Goal: Navigation & Orientation: Find specific page/section

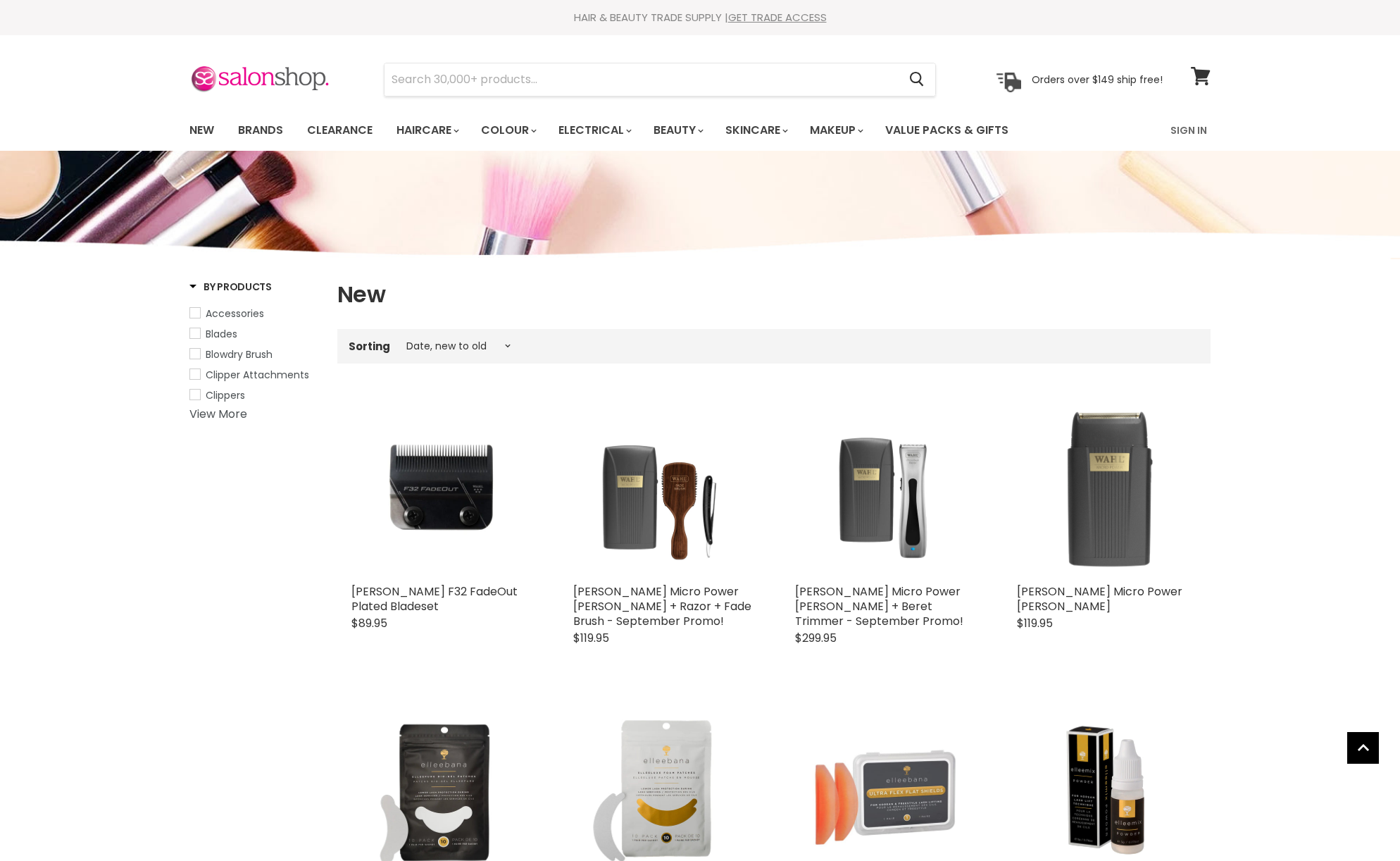
select select "created-descending"
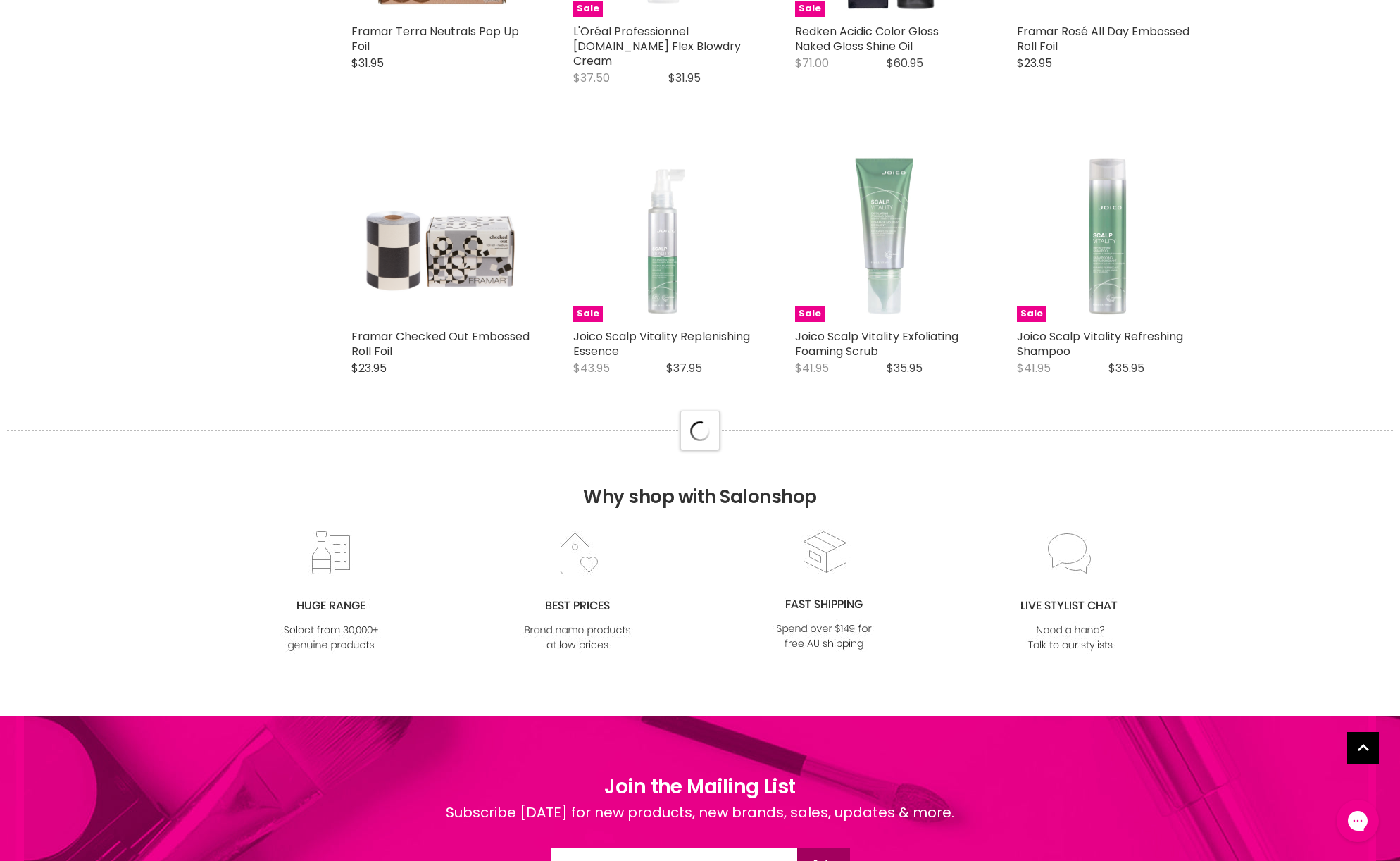
scroll to position [3441, 0]
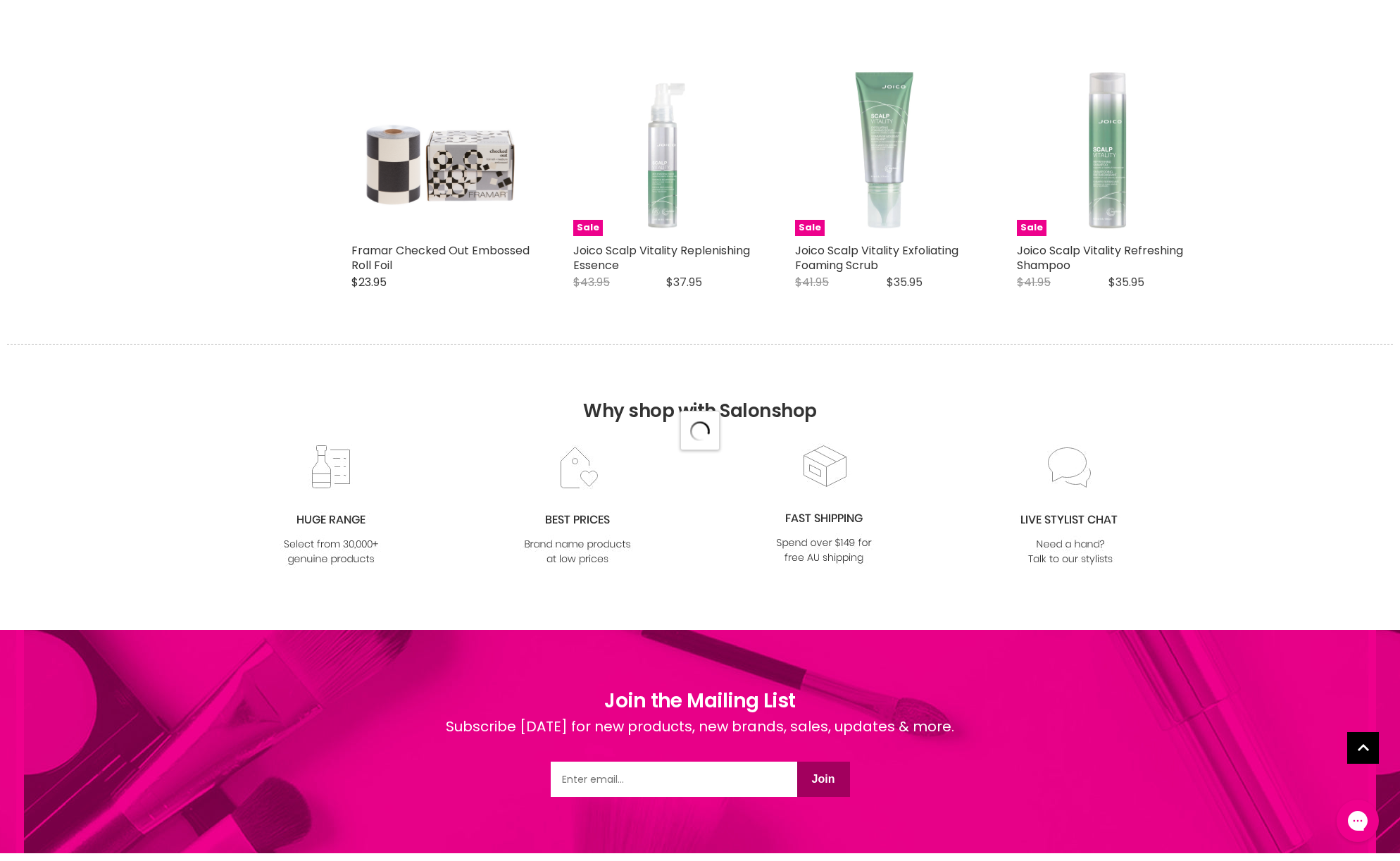
select select "created-descending"
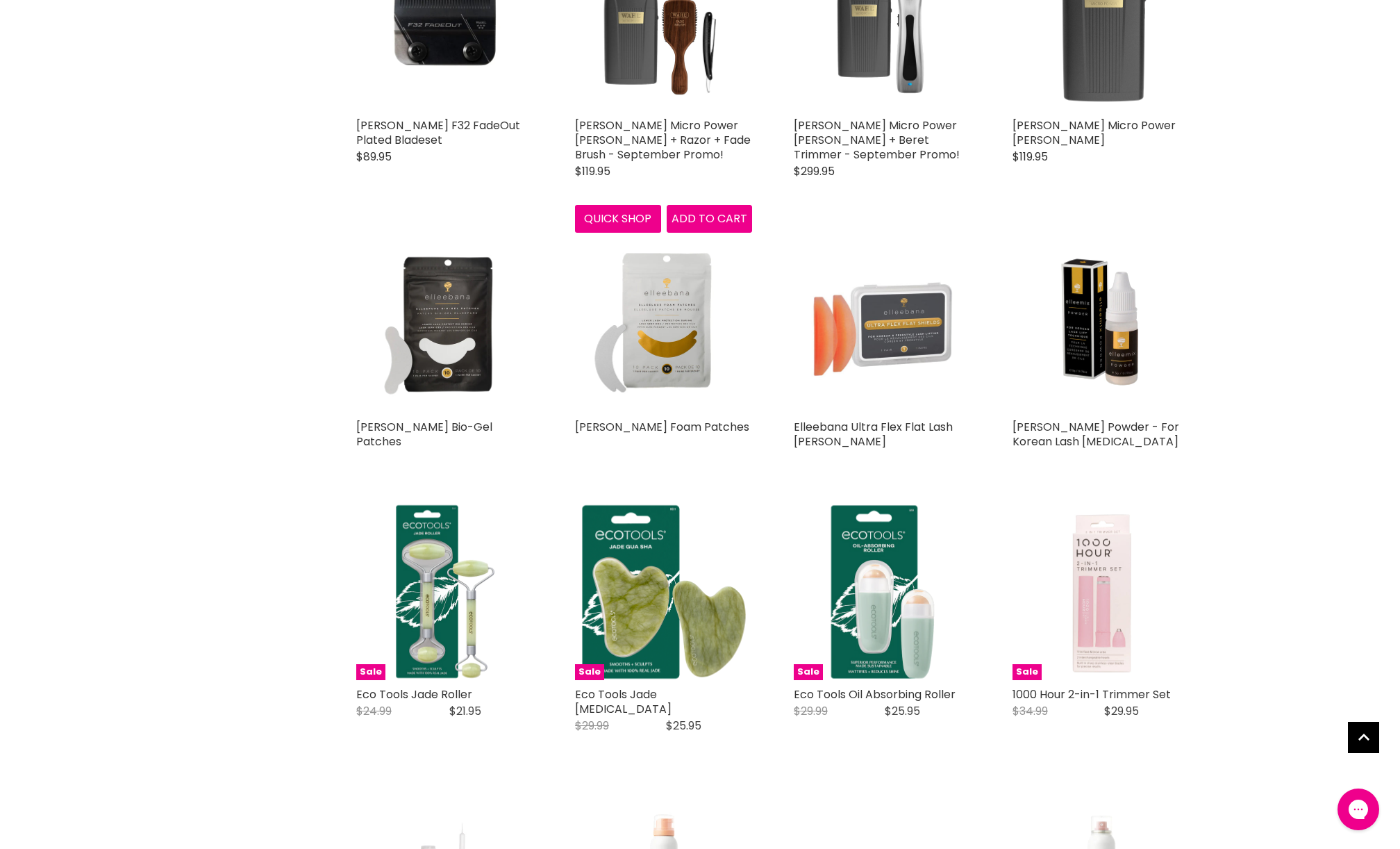
scroll to position [0, 0]
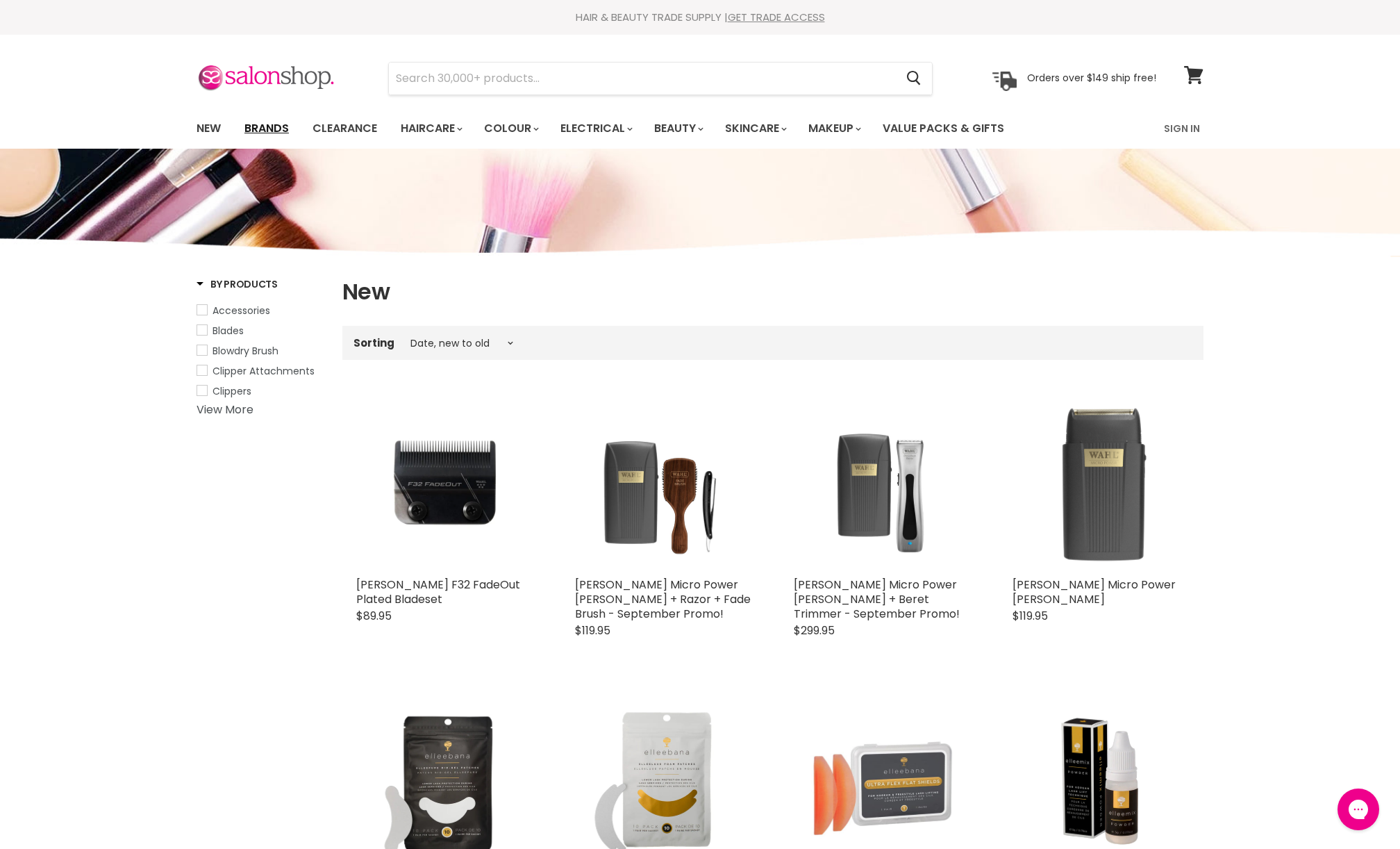
click at [268, 125] on link "Brands" at bounding box center [266, 129] width 65 height 29
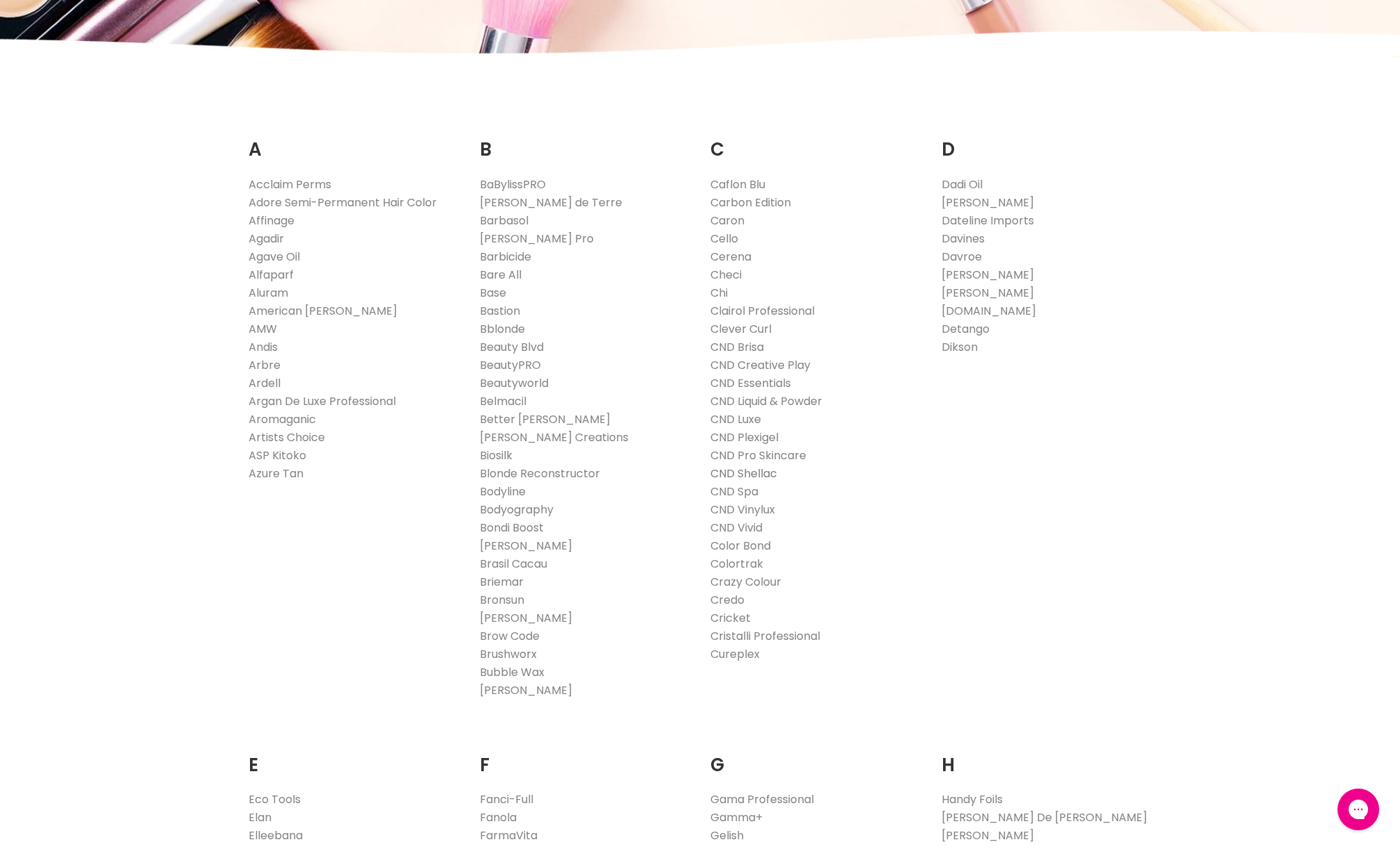
click at [749, 470] on link "CND Shellac" at bounding box center [743, 472] width 67 height 16
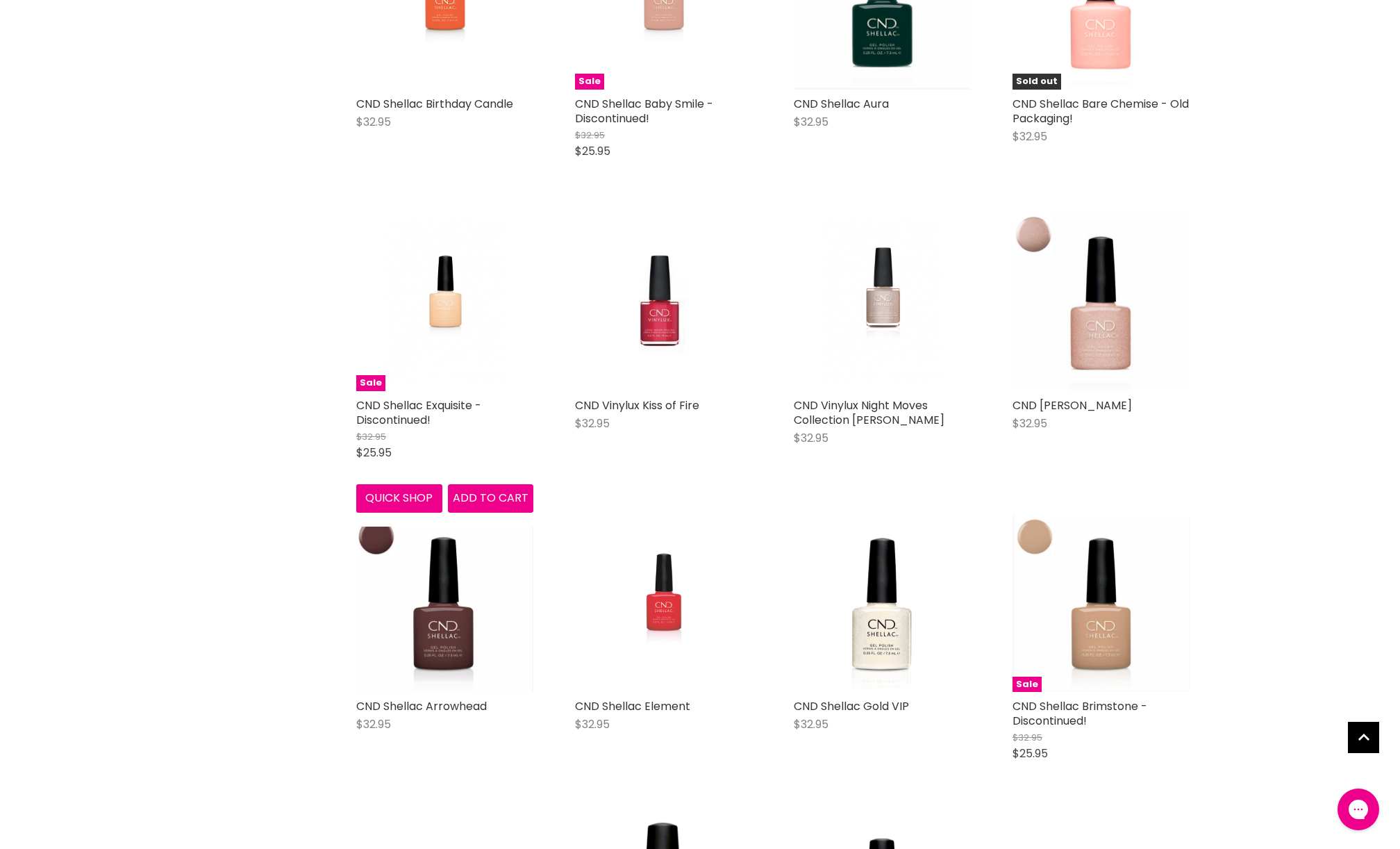
scroll to position [10445, 0]
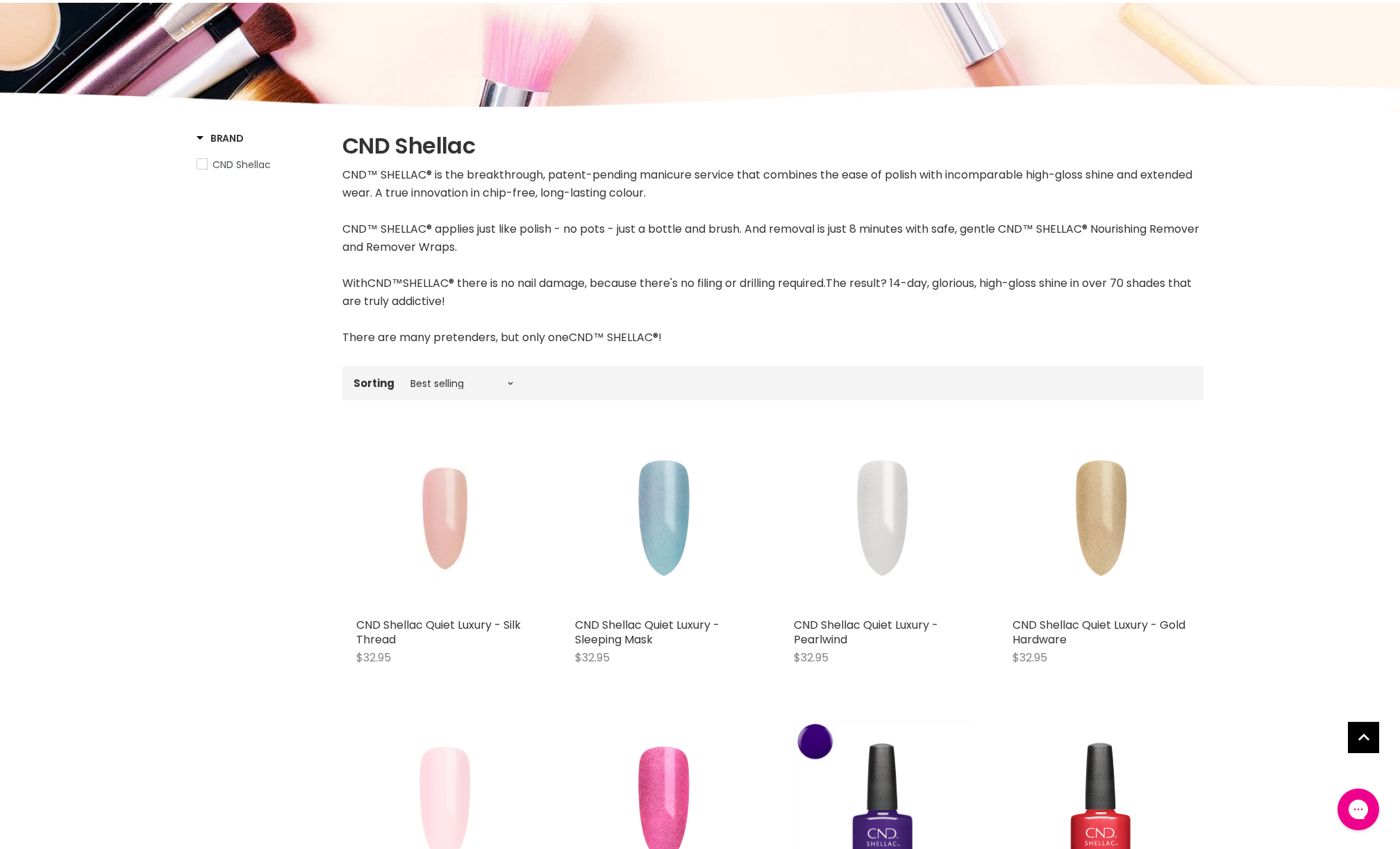
scroll to position [71, 0]
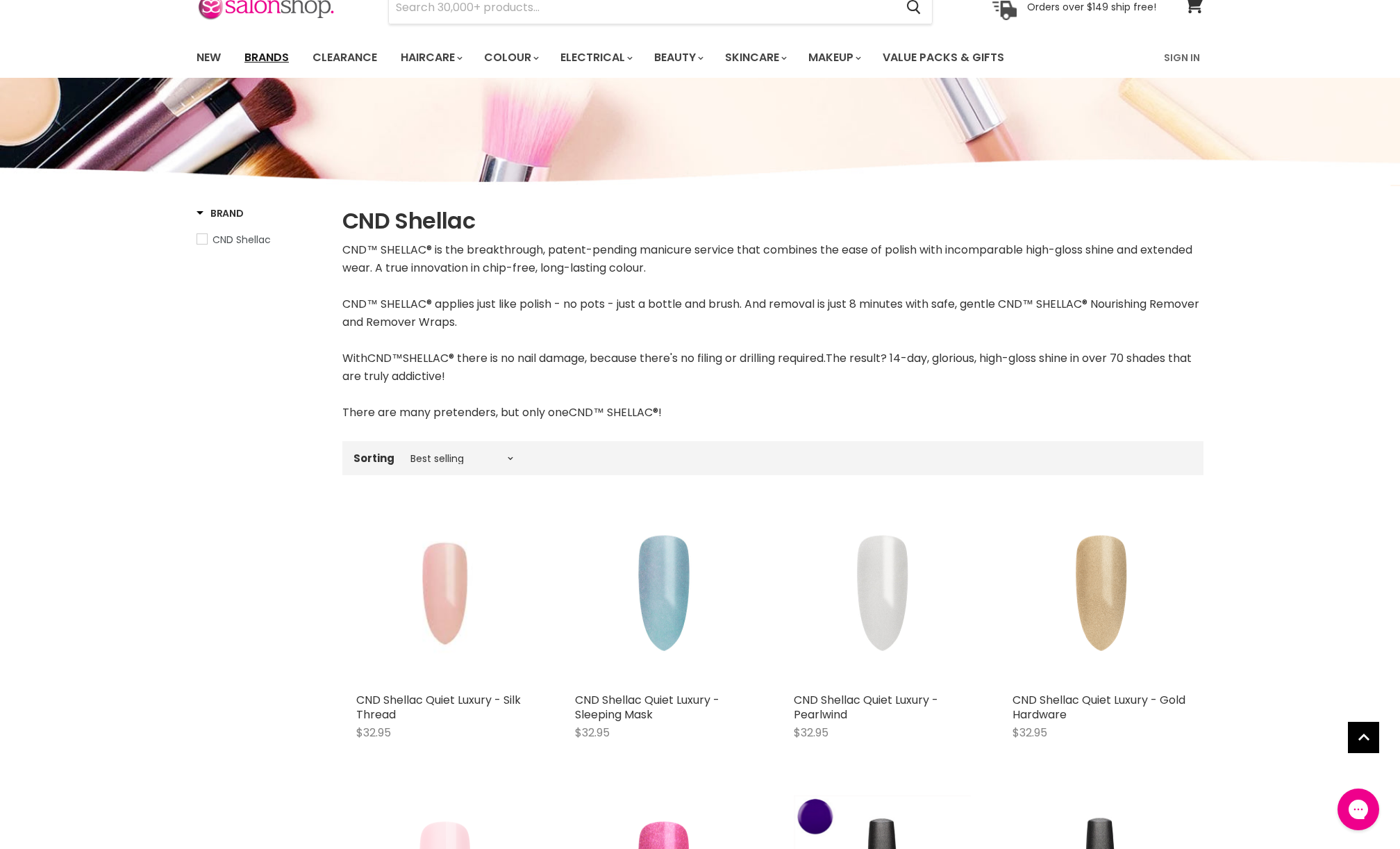
click at [281, 54] on link "Brands" at bounding box center [266, 58] width 65 height 29
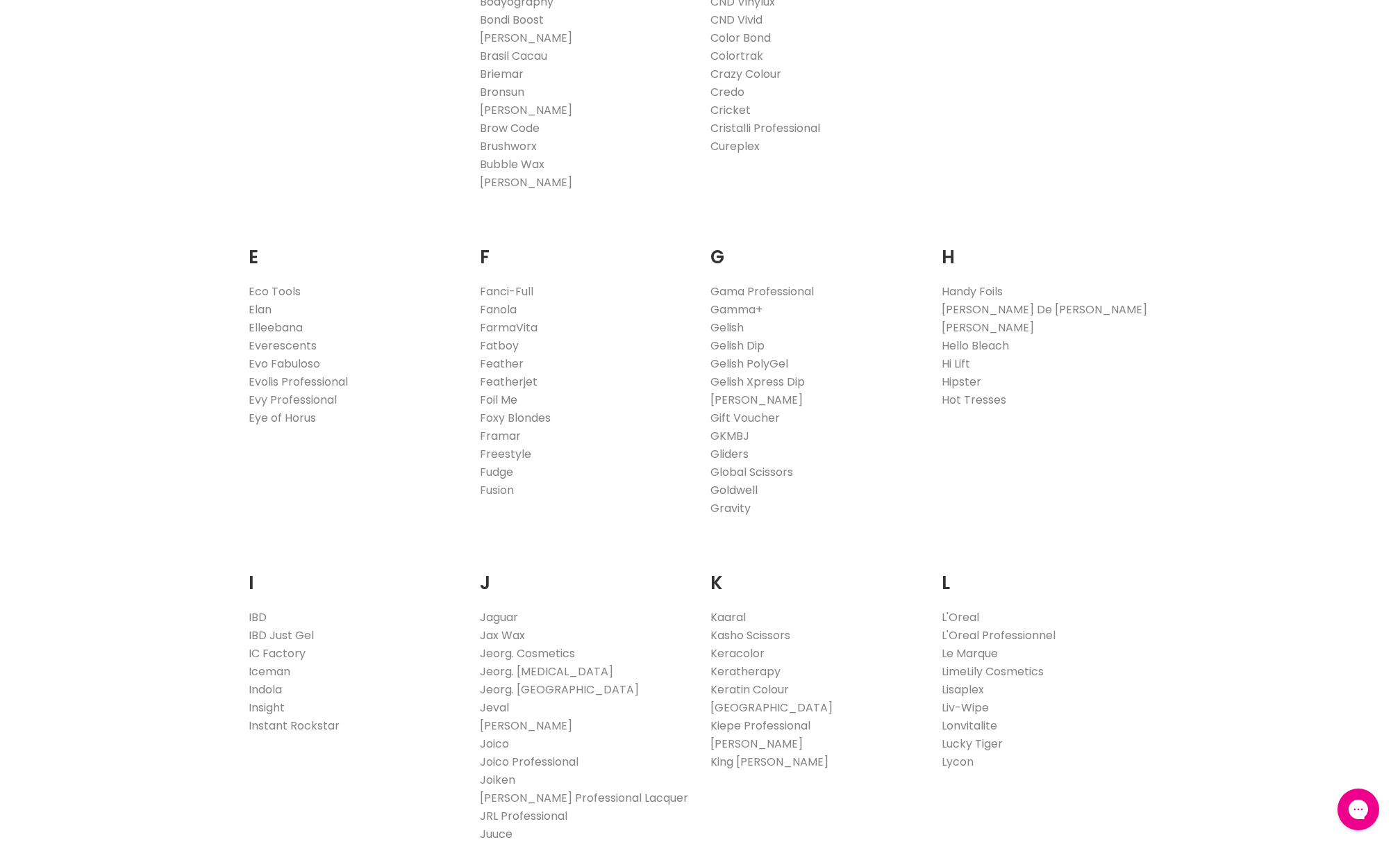
click at [737, 487] on link "Goldwell" at bounding box center [734, 489] width 48 height 16
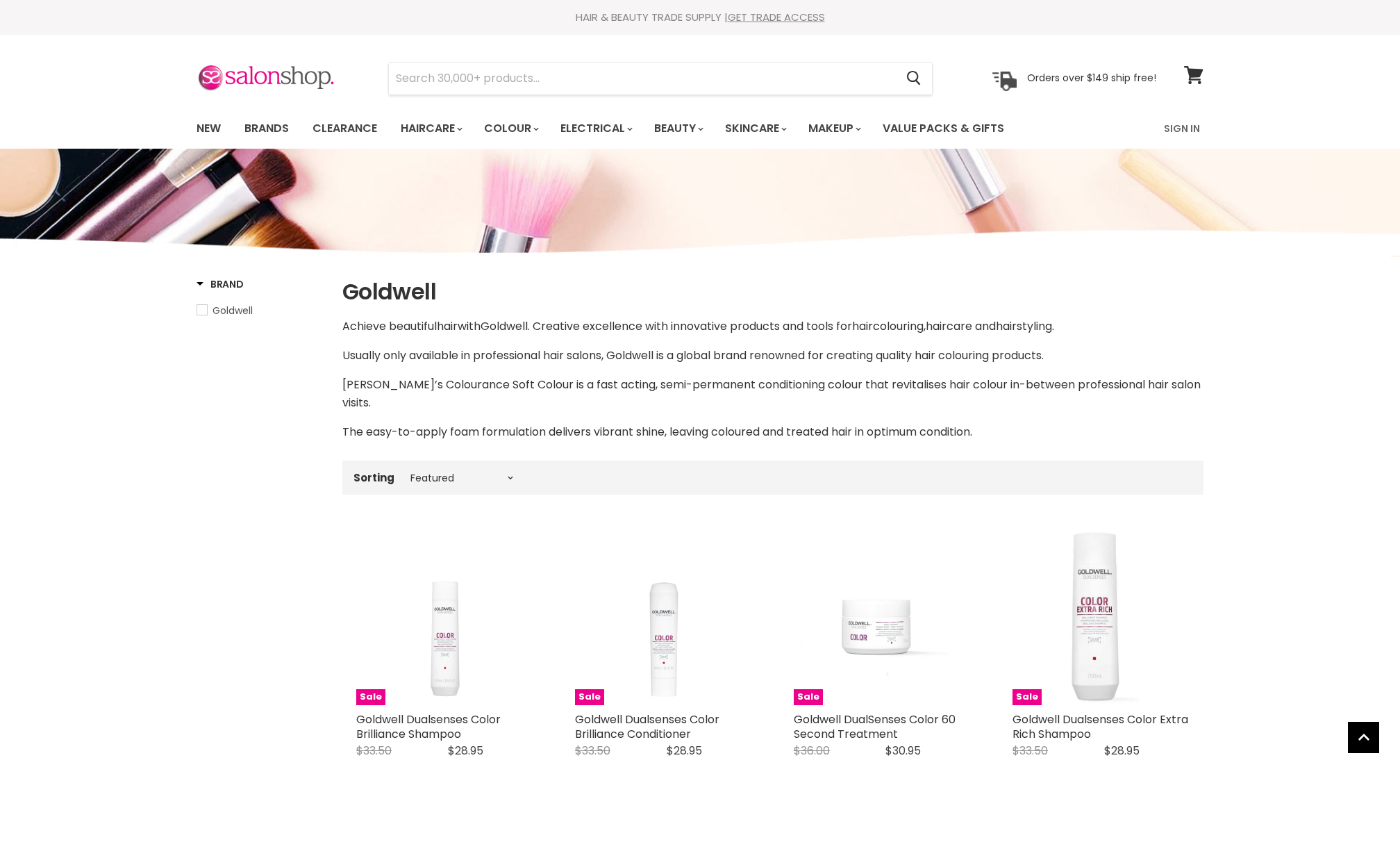
select select "manual"
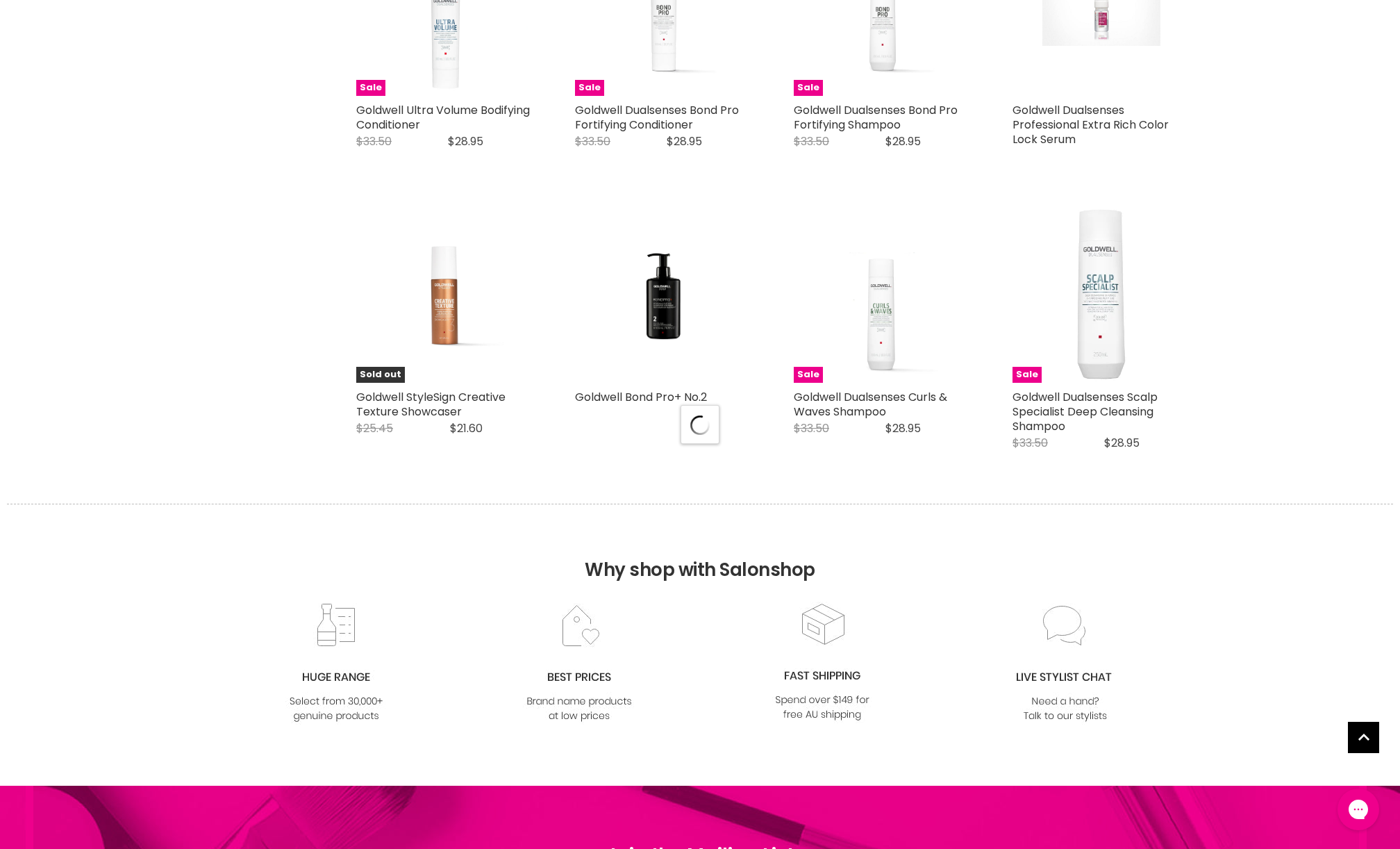
select select "manual"
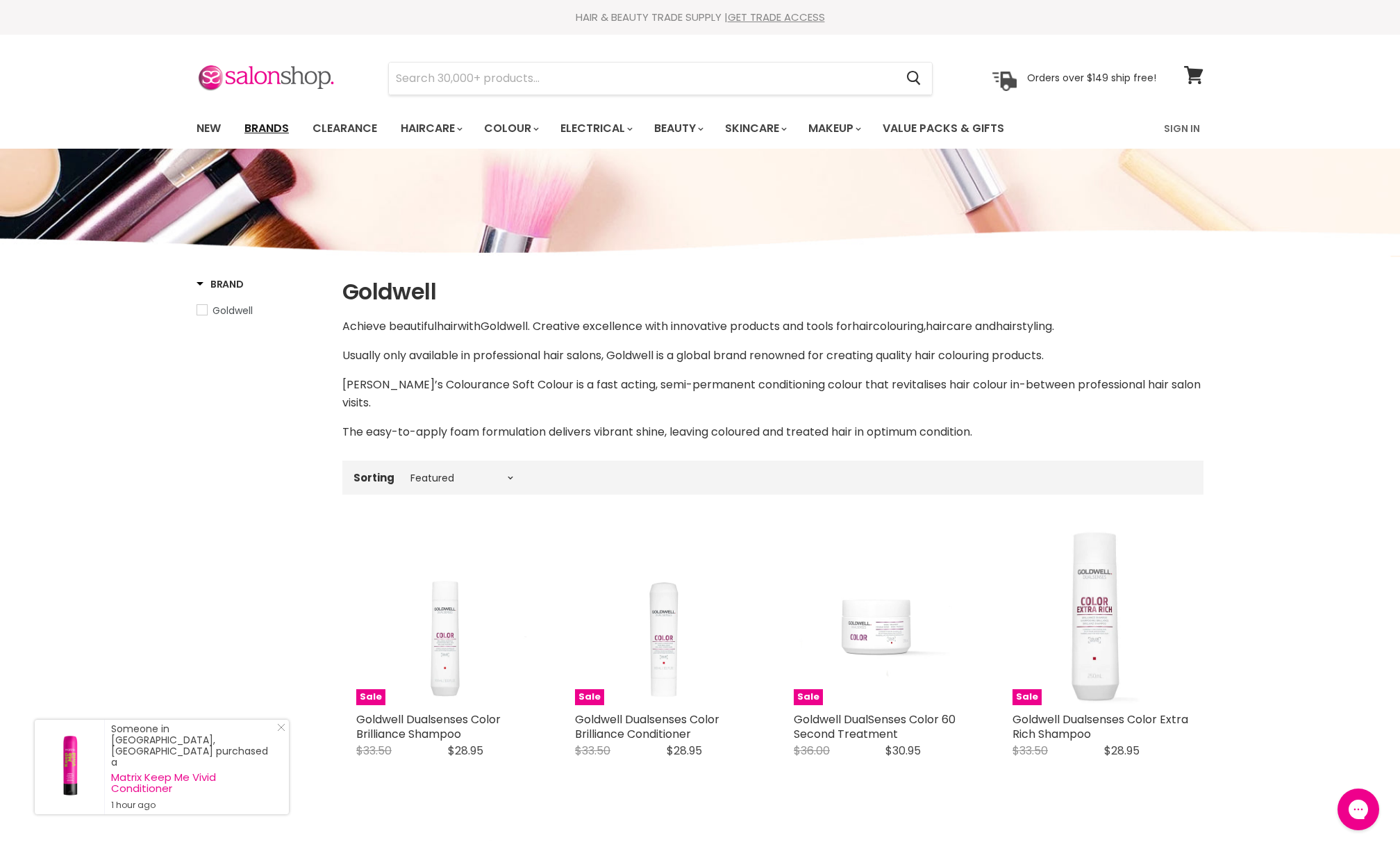
click at [268, 134] on link "Brands" at bounding box center [266, 129] width 65 height 29
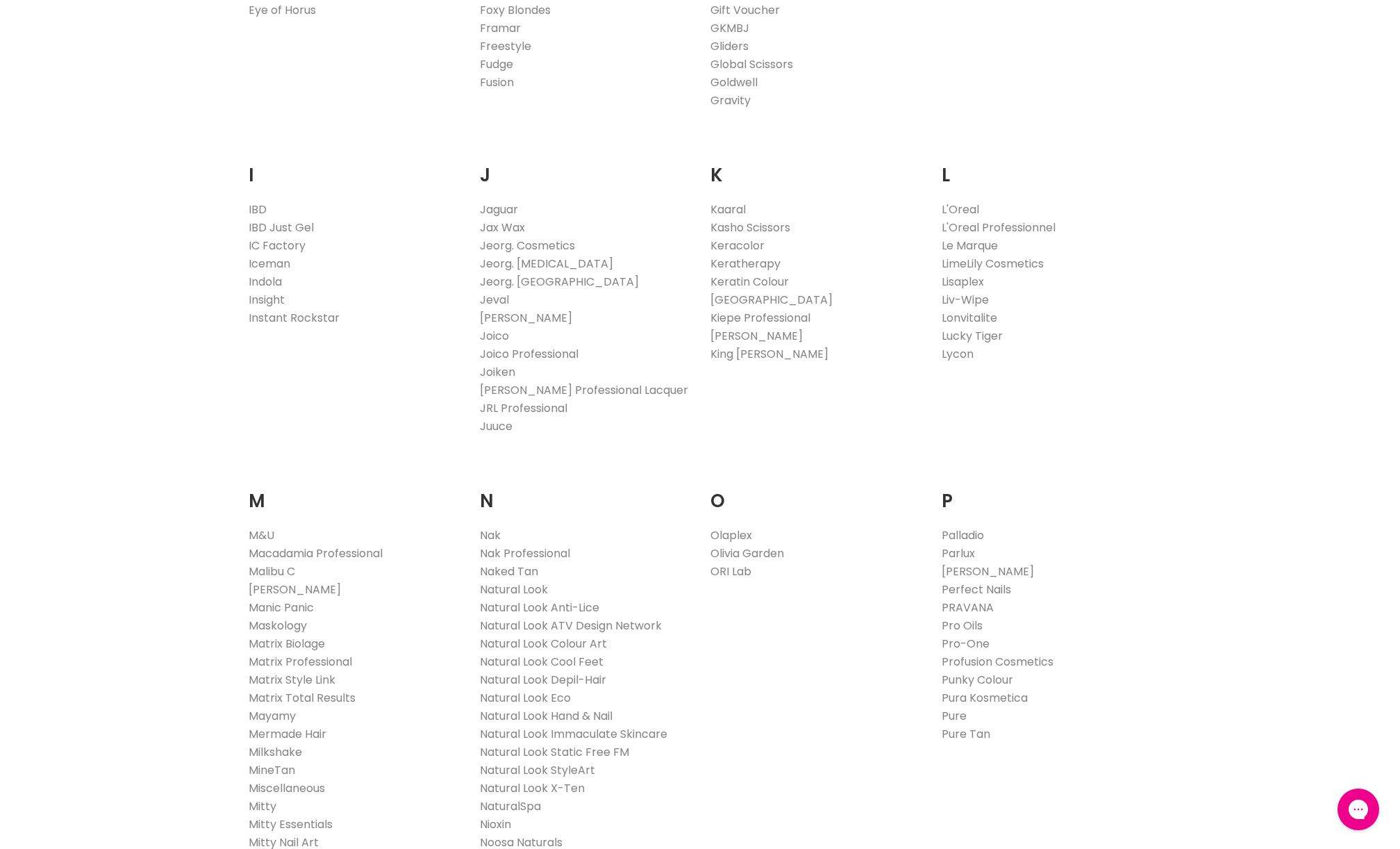
scroll to position [1135, 0]
click at [495, 331] on link "Joico" at bounding box center [494, 330] width 29 height 16
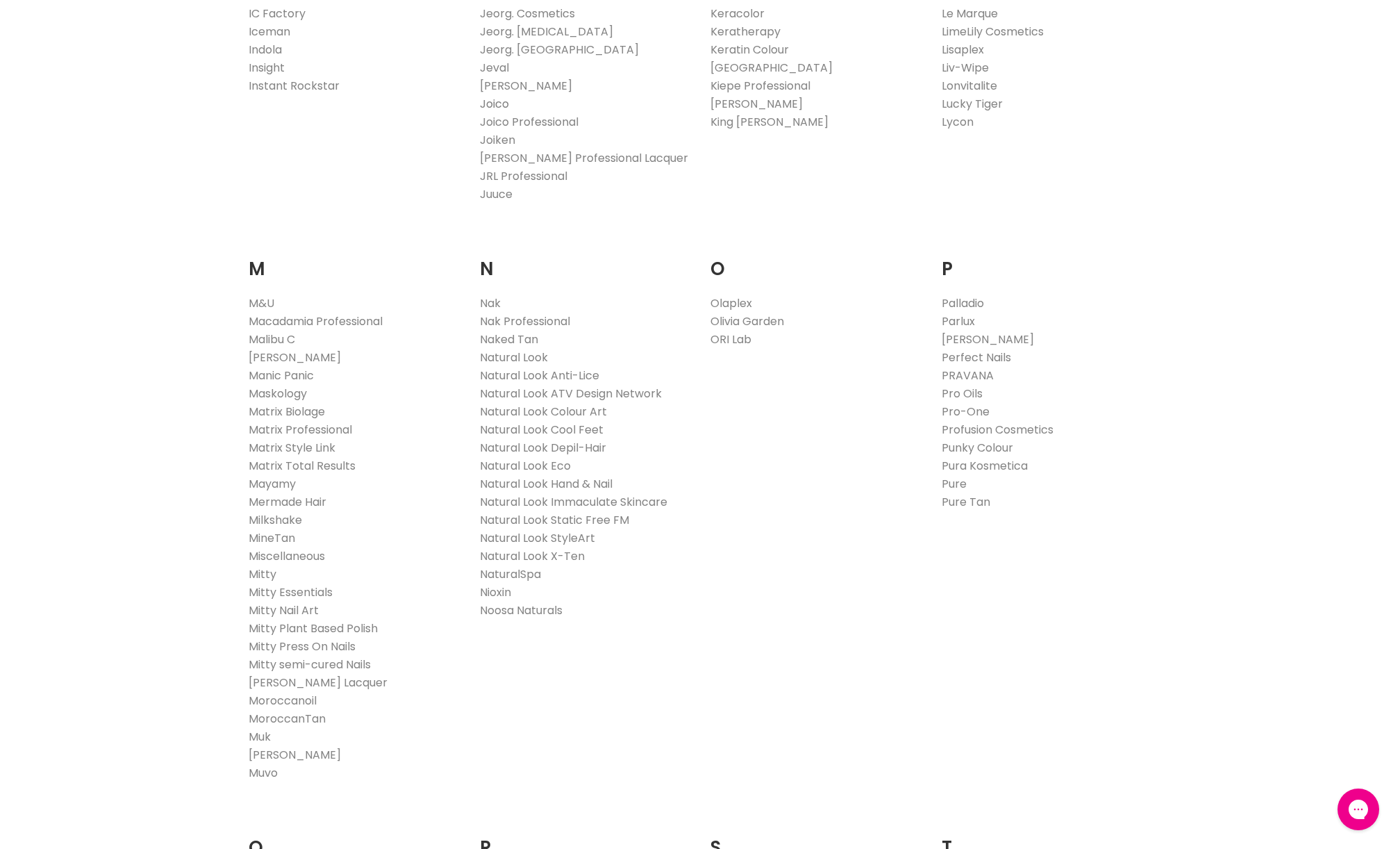
scroll to position [1364, 0]
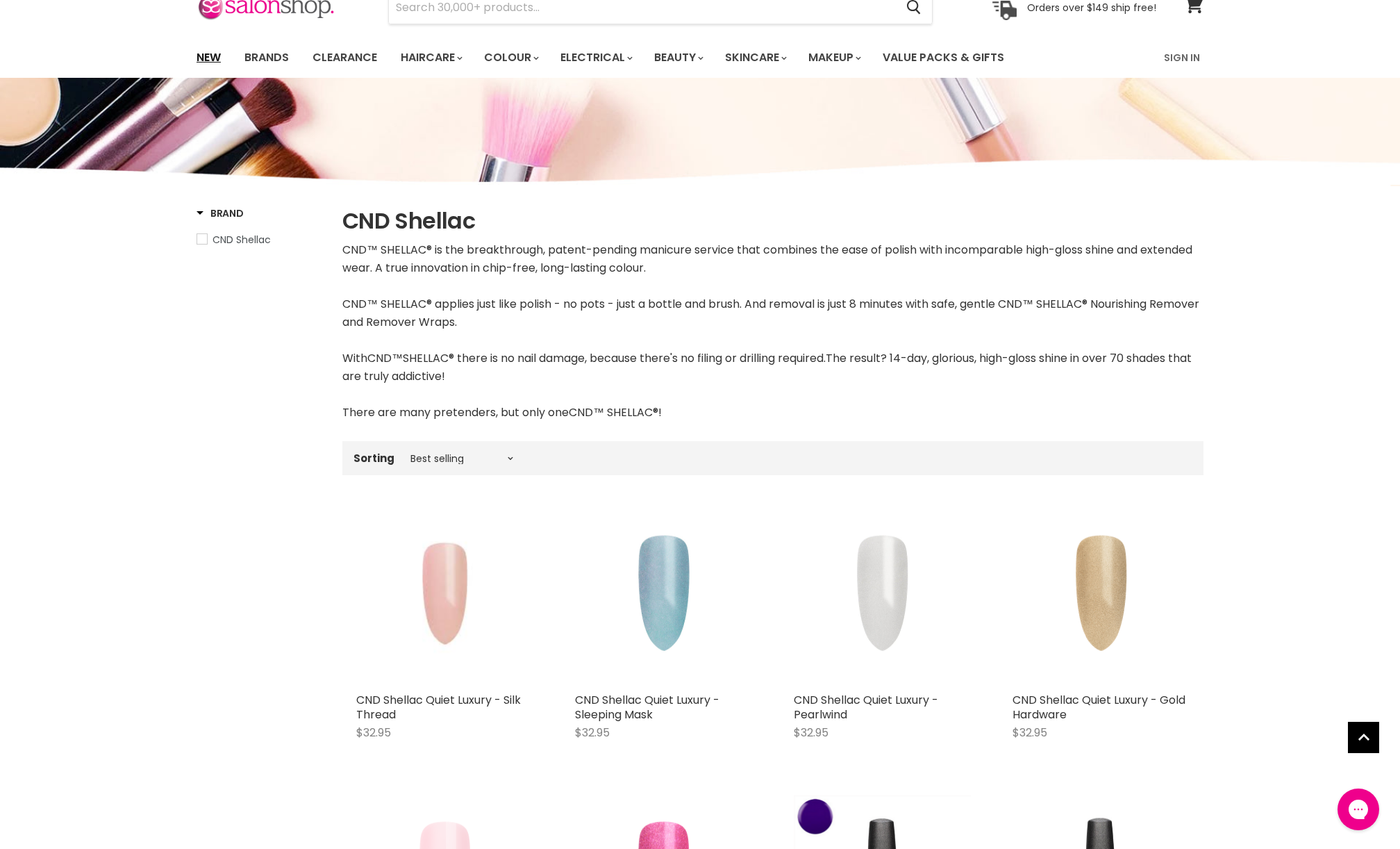
click at [200, 60] on link "New" at bounding box center [208, 58] width 45 height 29
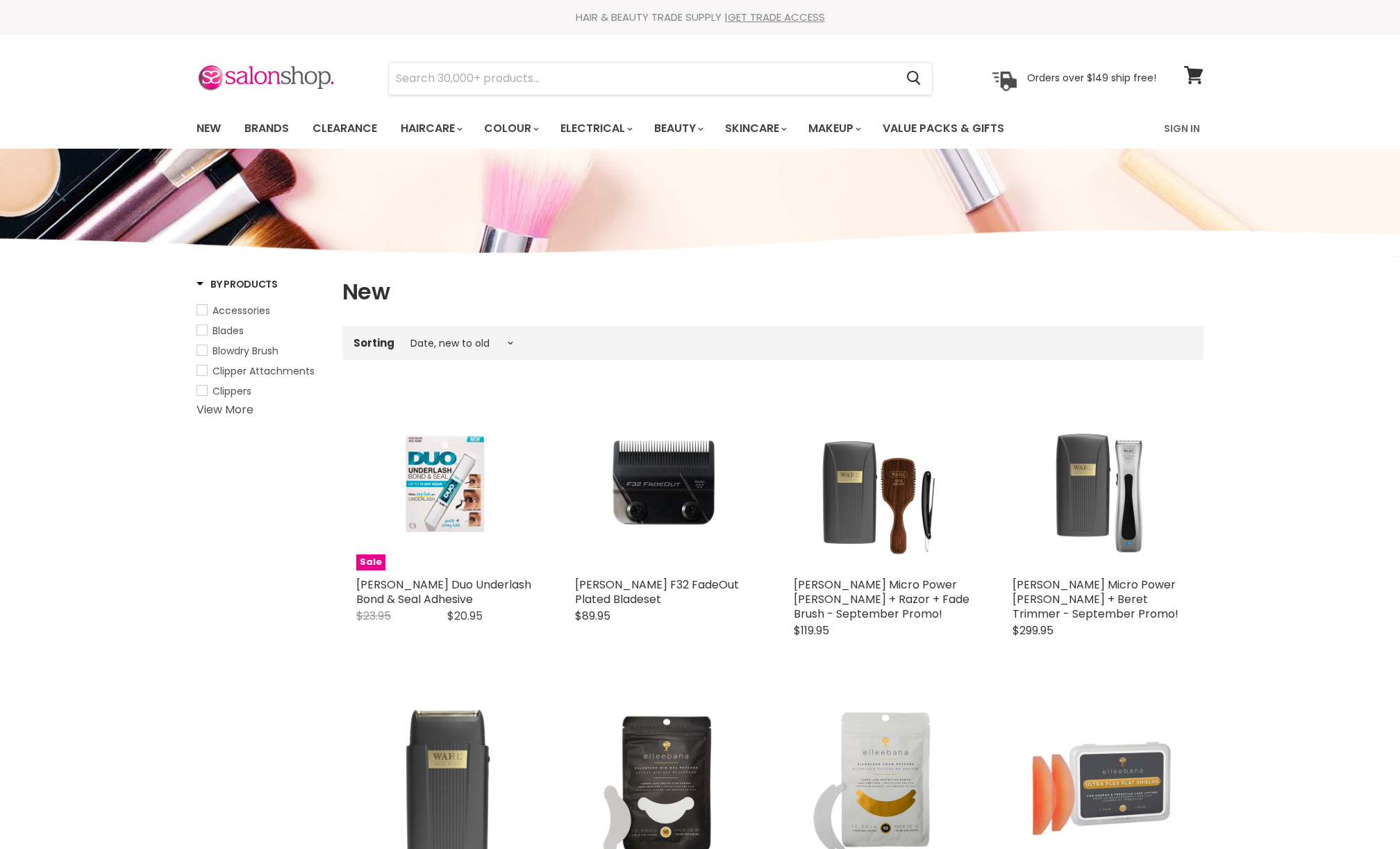
select select "created-descending"
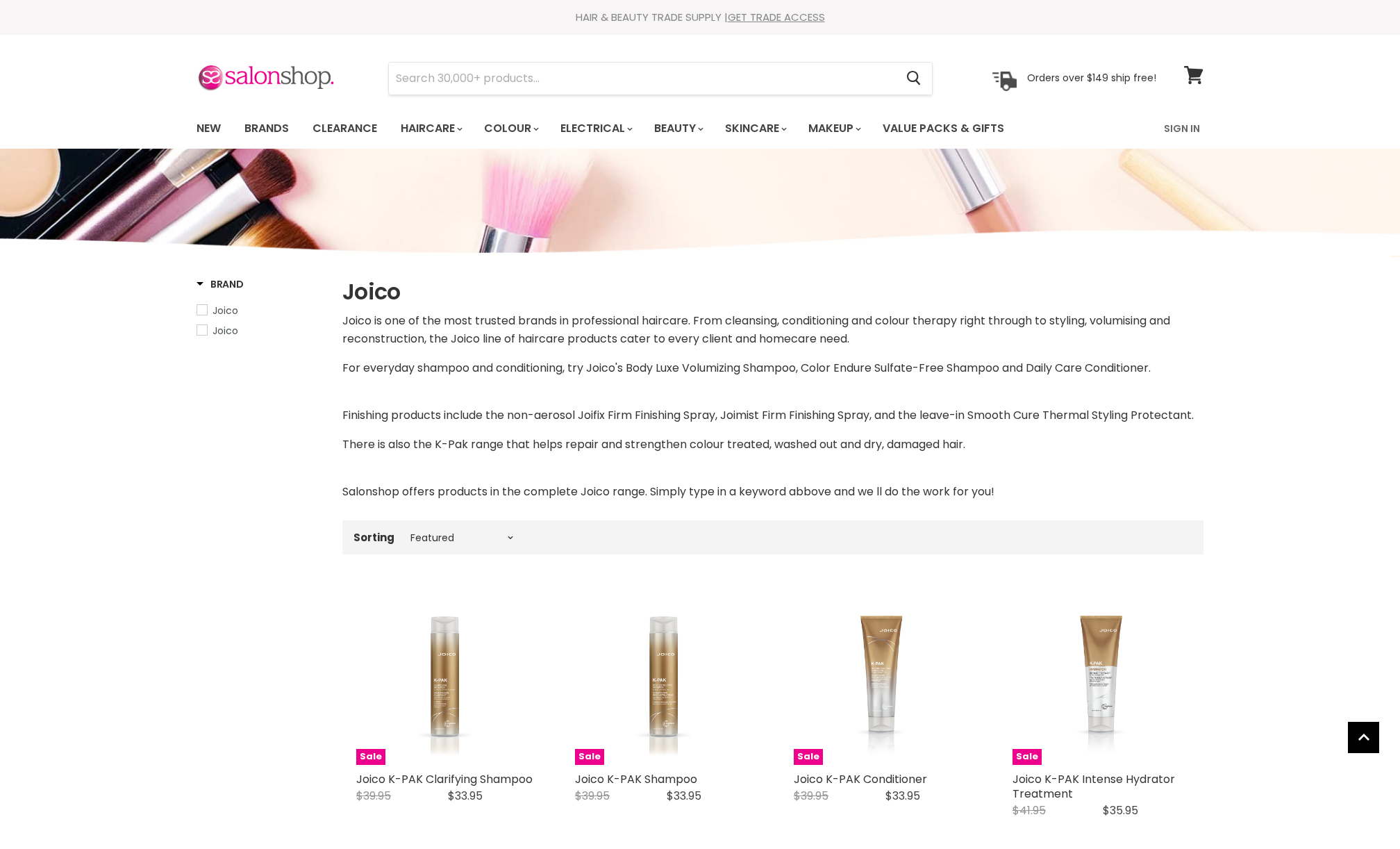
select select "manual"
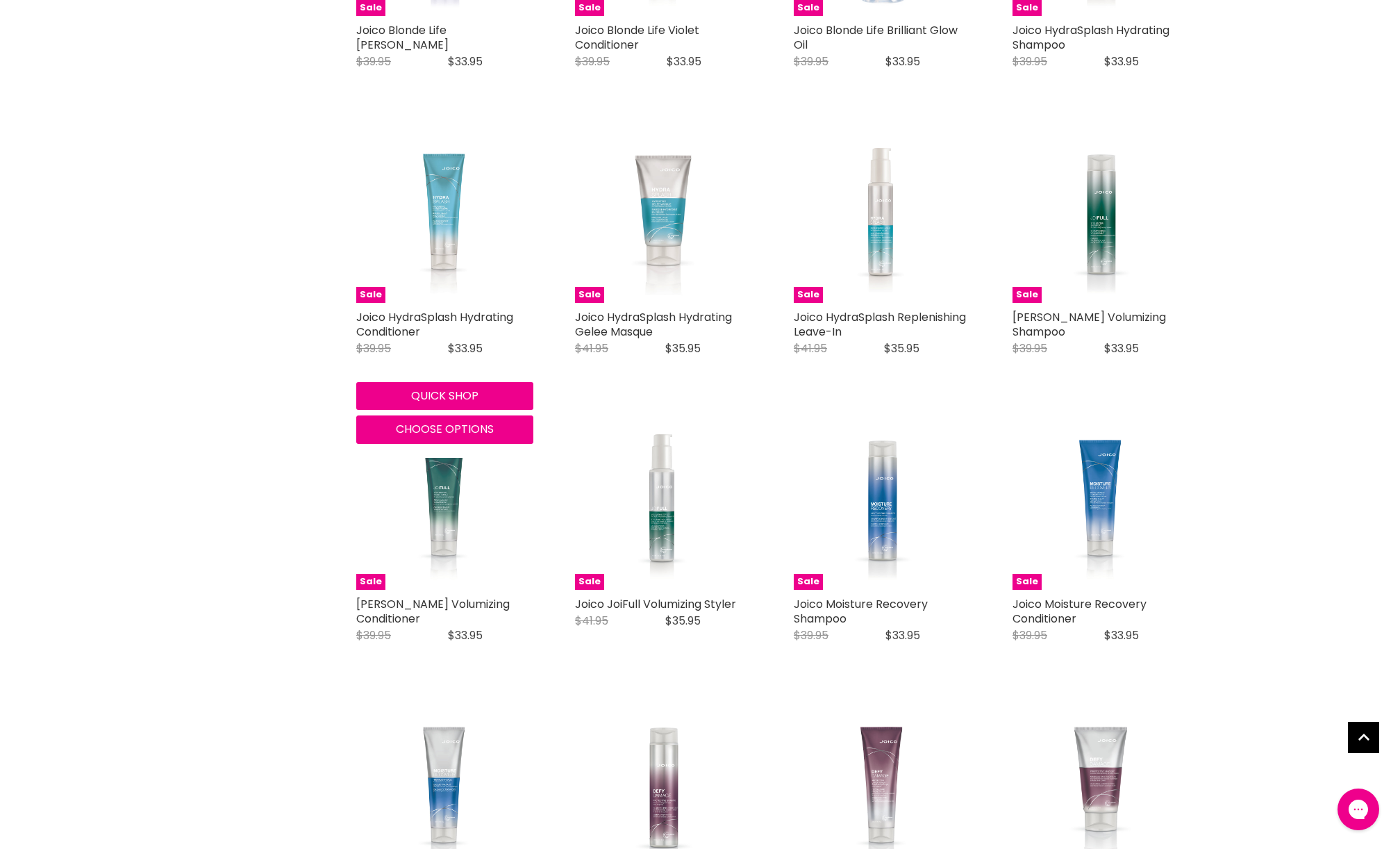
scroll to position [1913, 0]
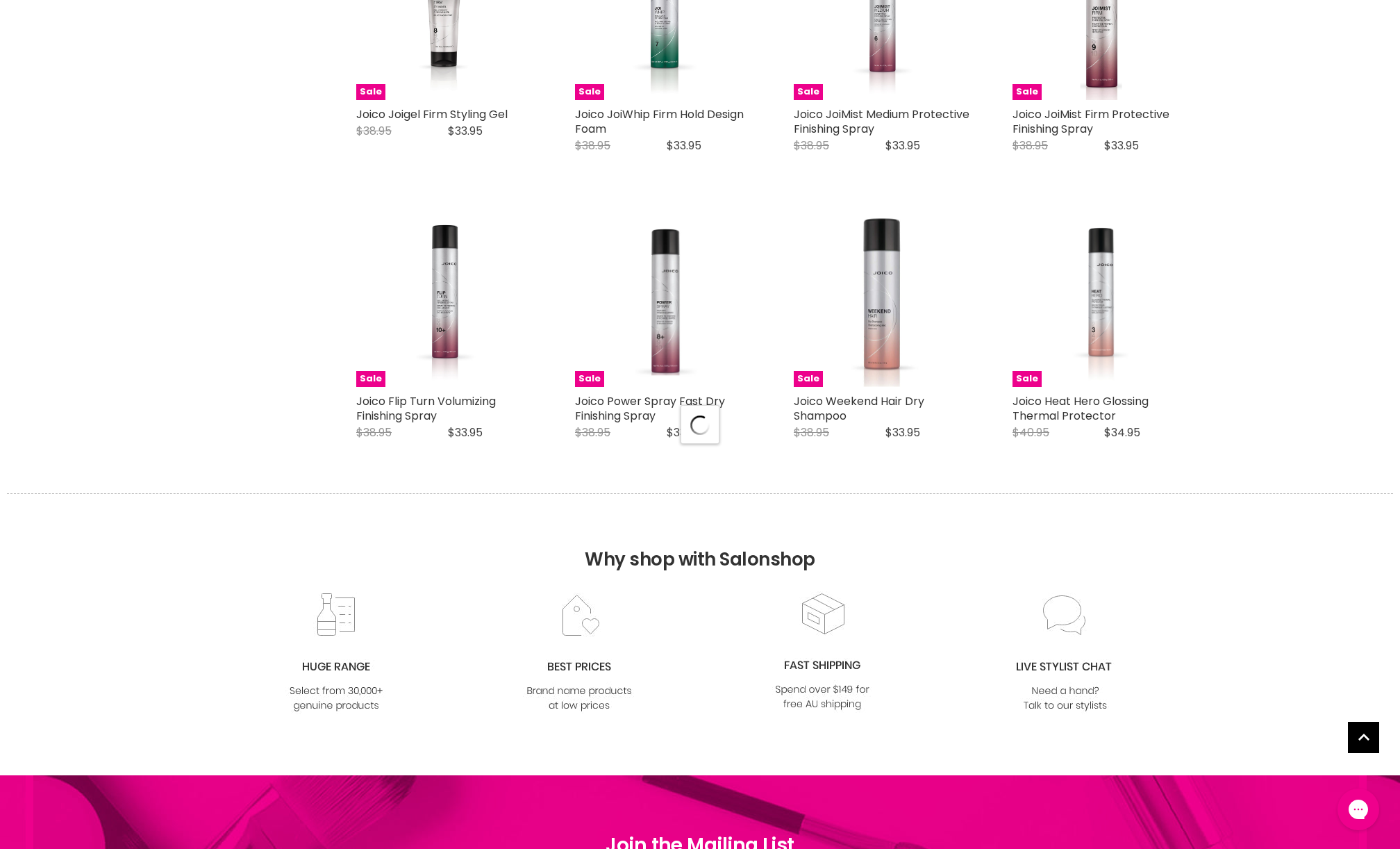
scroll to position [3746, 0]
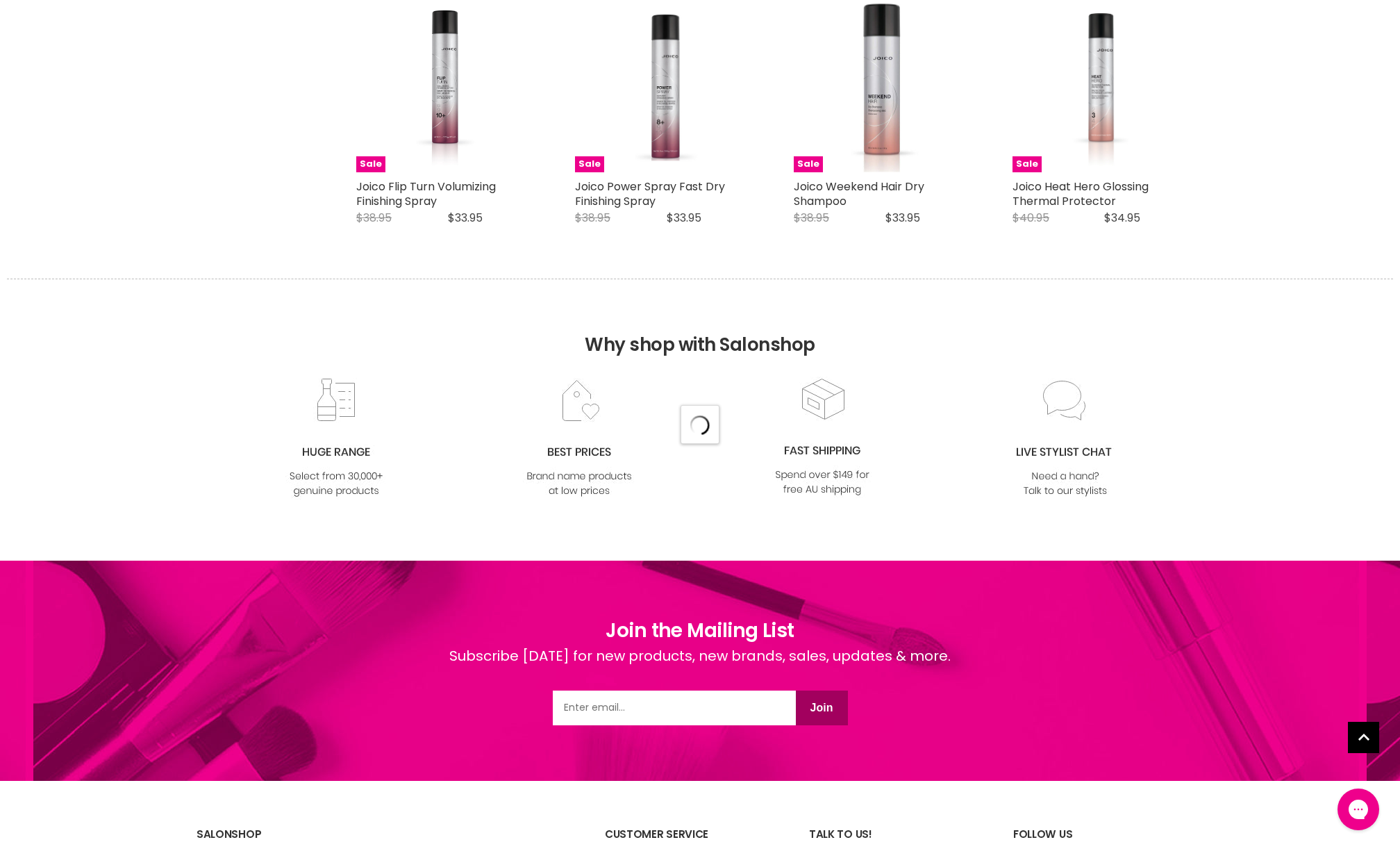
select select "manual"
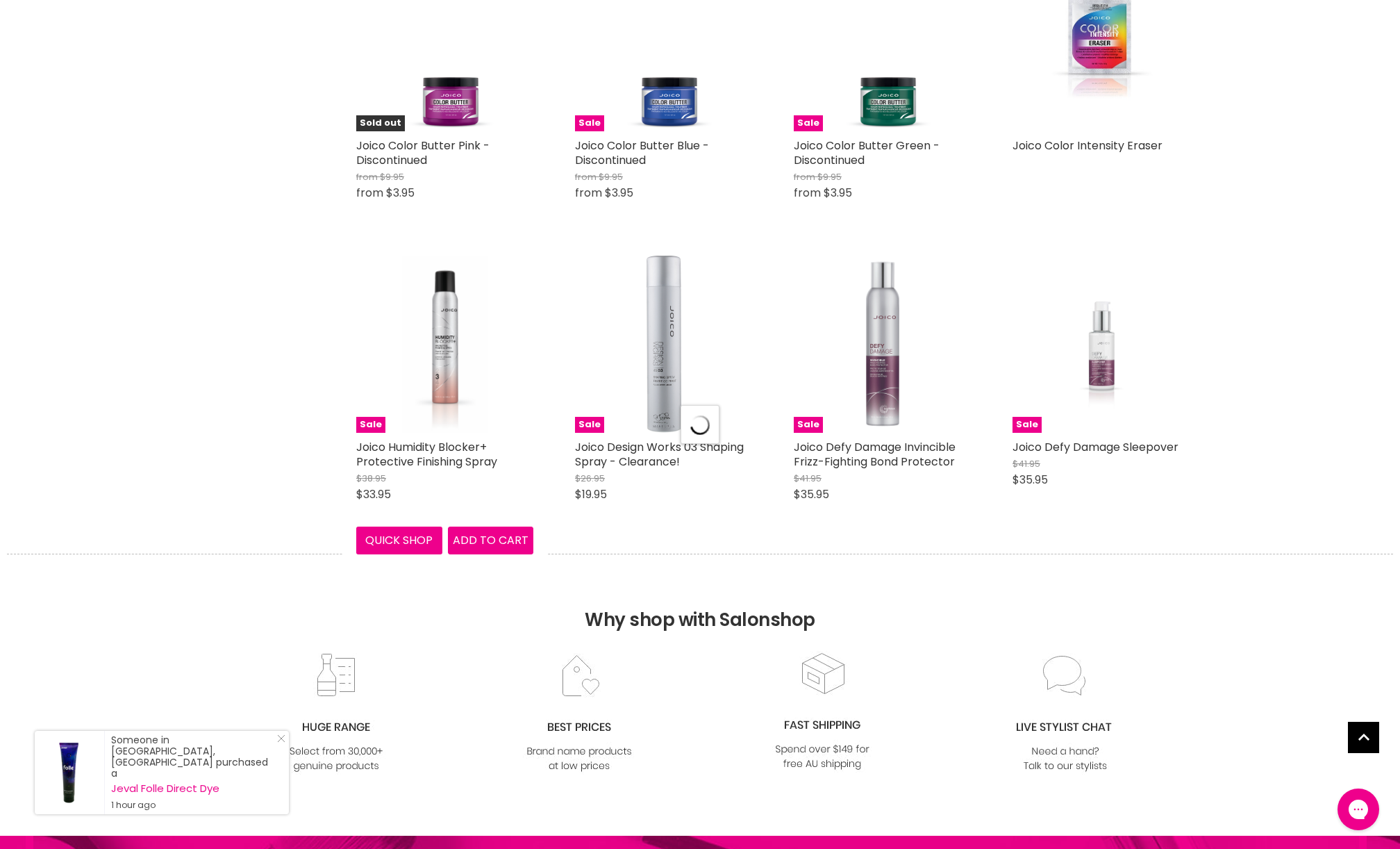
select select "manual"
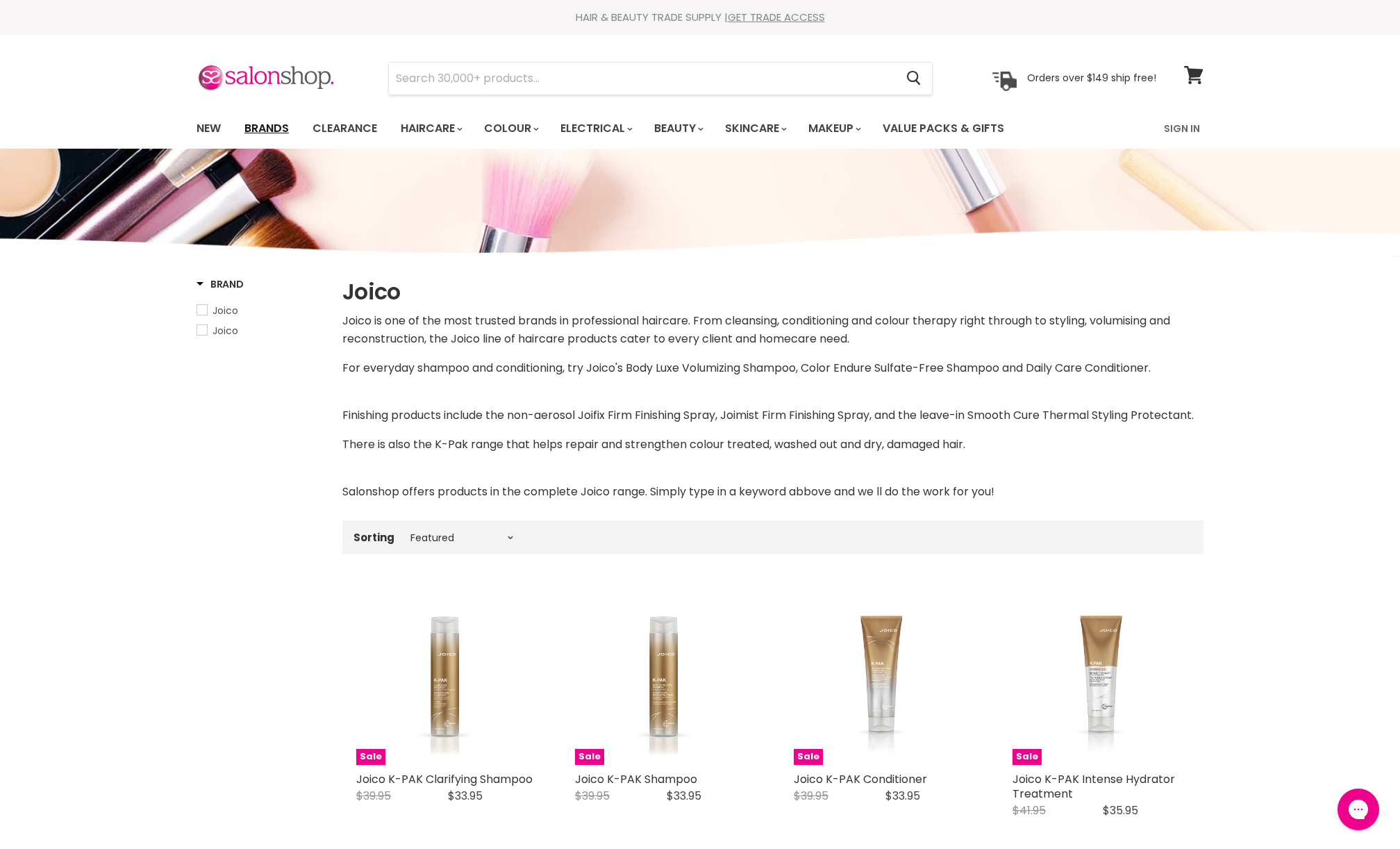
click at [250, 132] on link "Brands" at bounding box center [266, 129] width 65 height 29
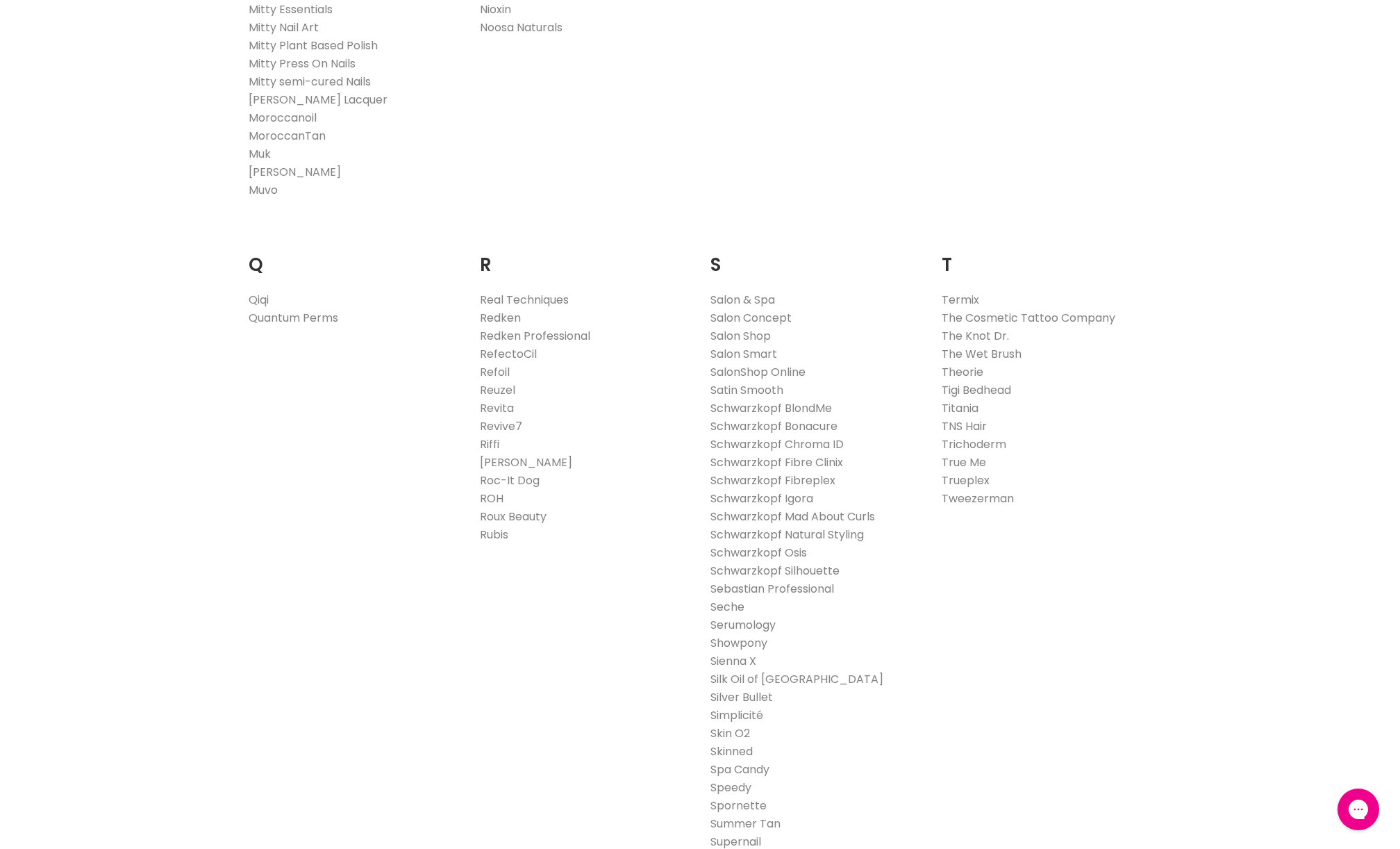
scroll to position [1962, 0]
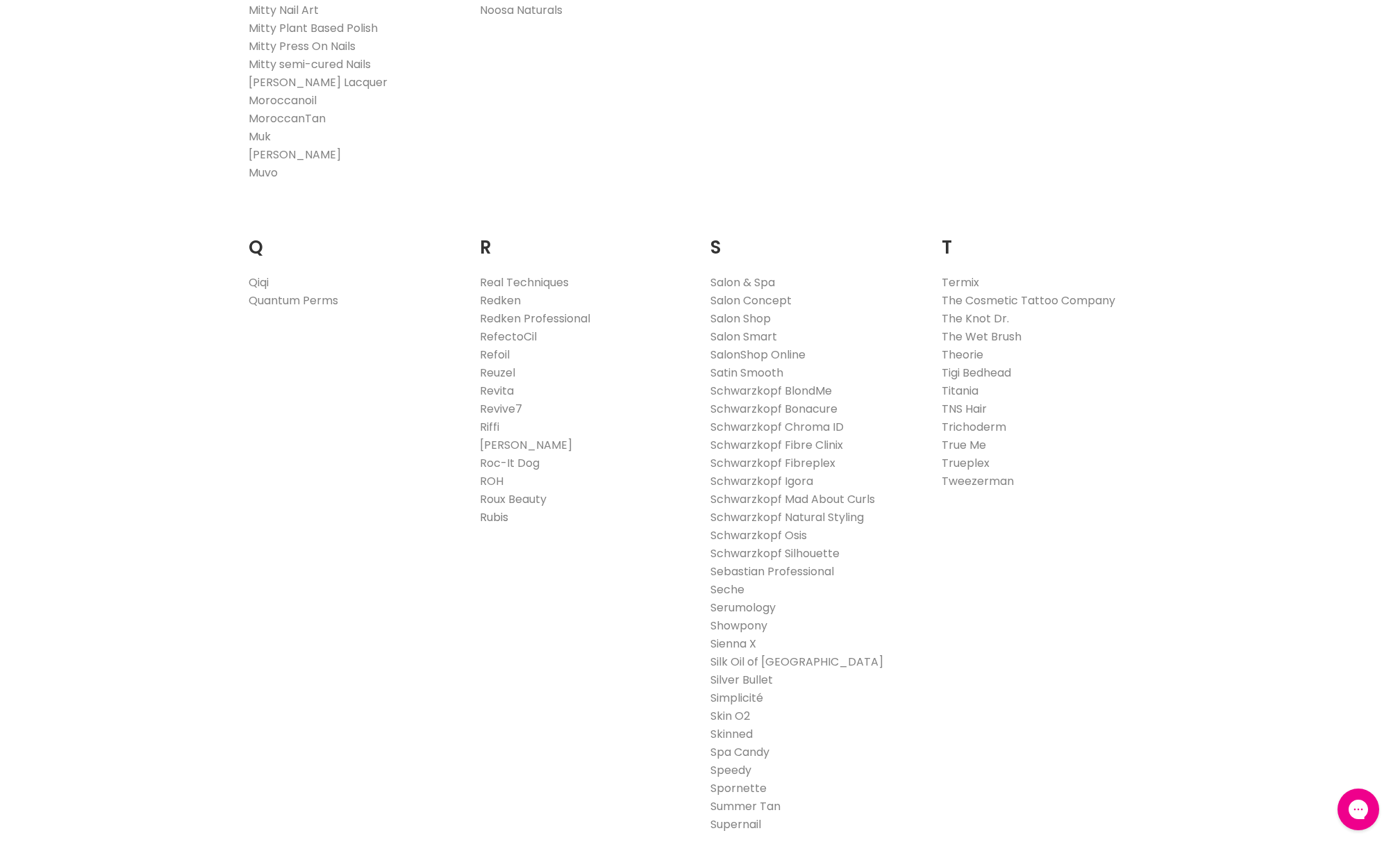
click at [496, 513] on link "Rubis" at bounding box center [493, 516] width 28 height 16
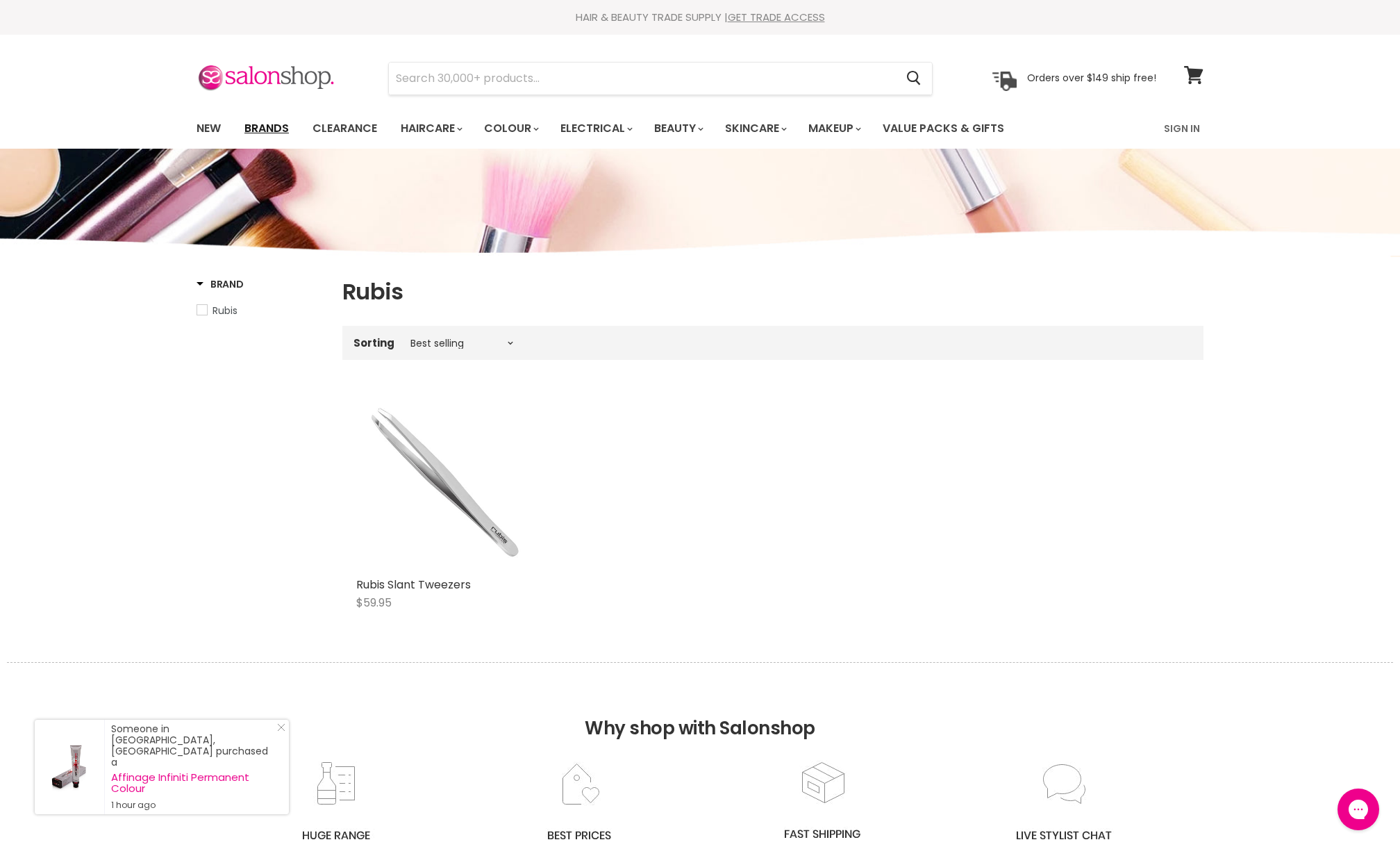
click at [273, 131] on link "Brands" at bounding box center [266, 129] width 65 height 29
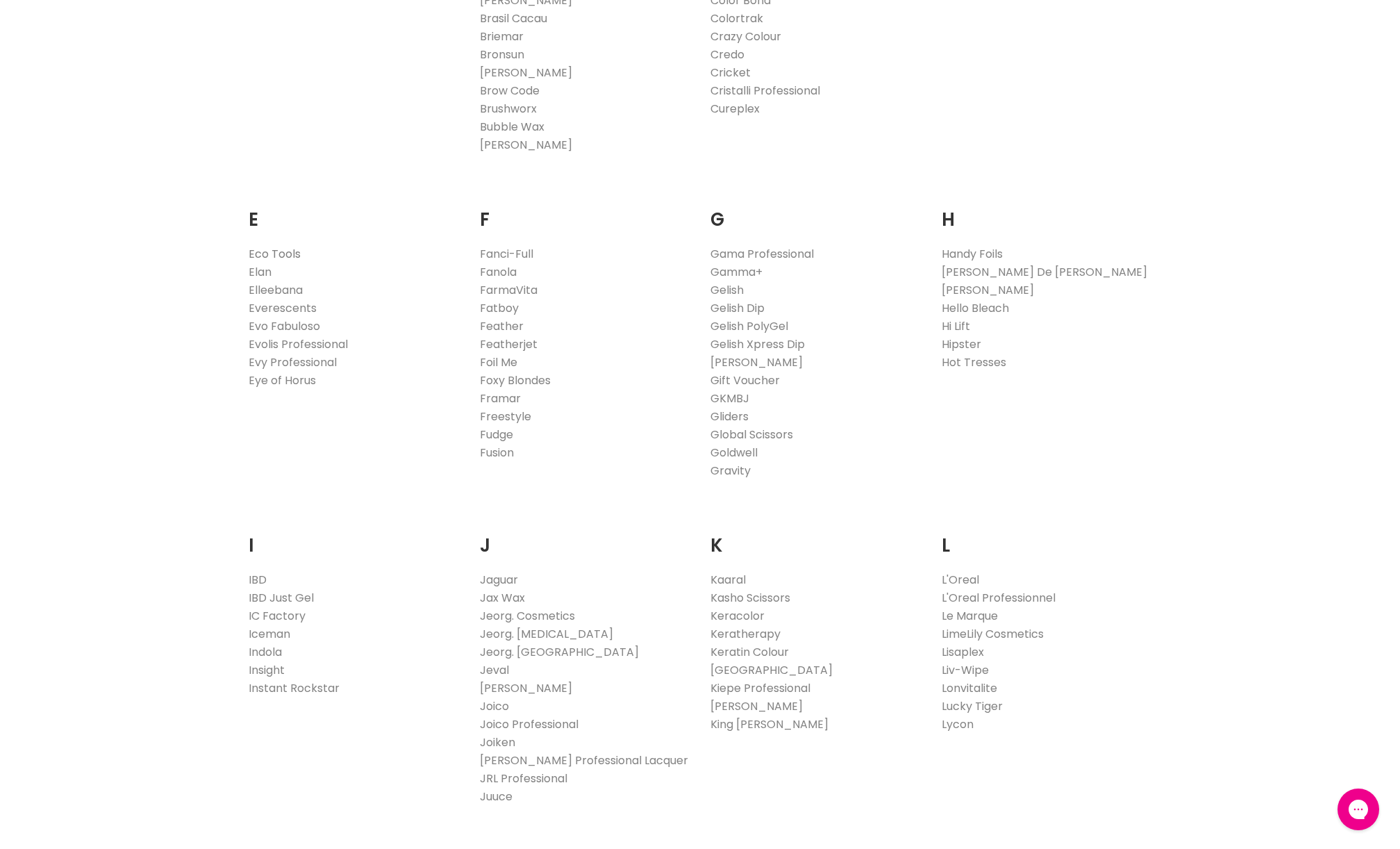
click at [277, 250] on link "Eco Tools" at bounding box center [274, 253] width 52 height 16
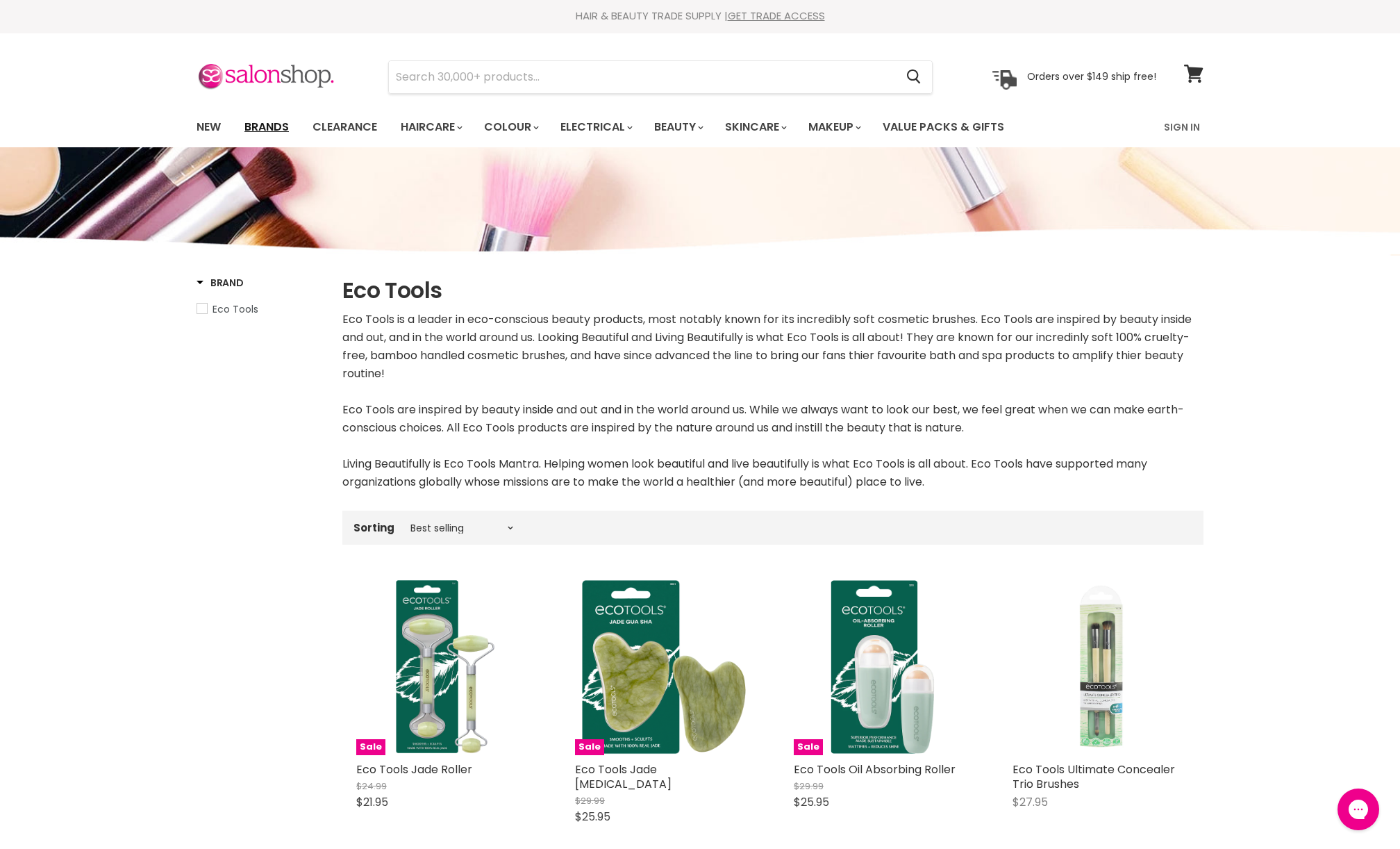
scroll to position [3, 0]
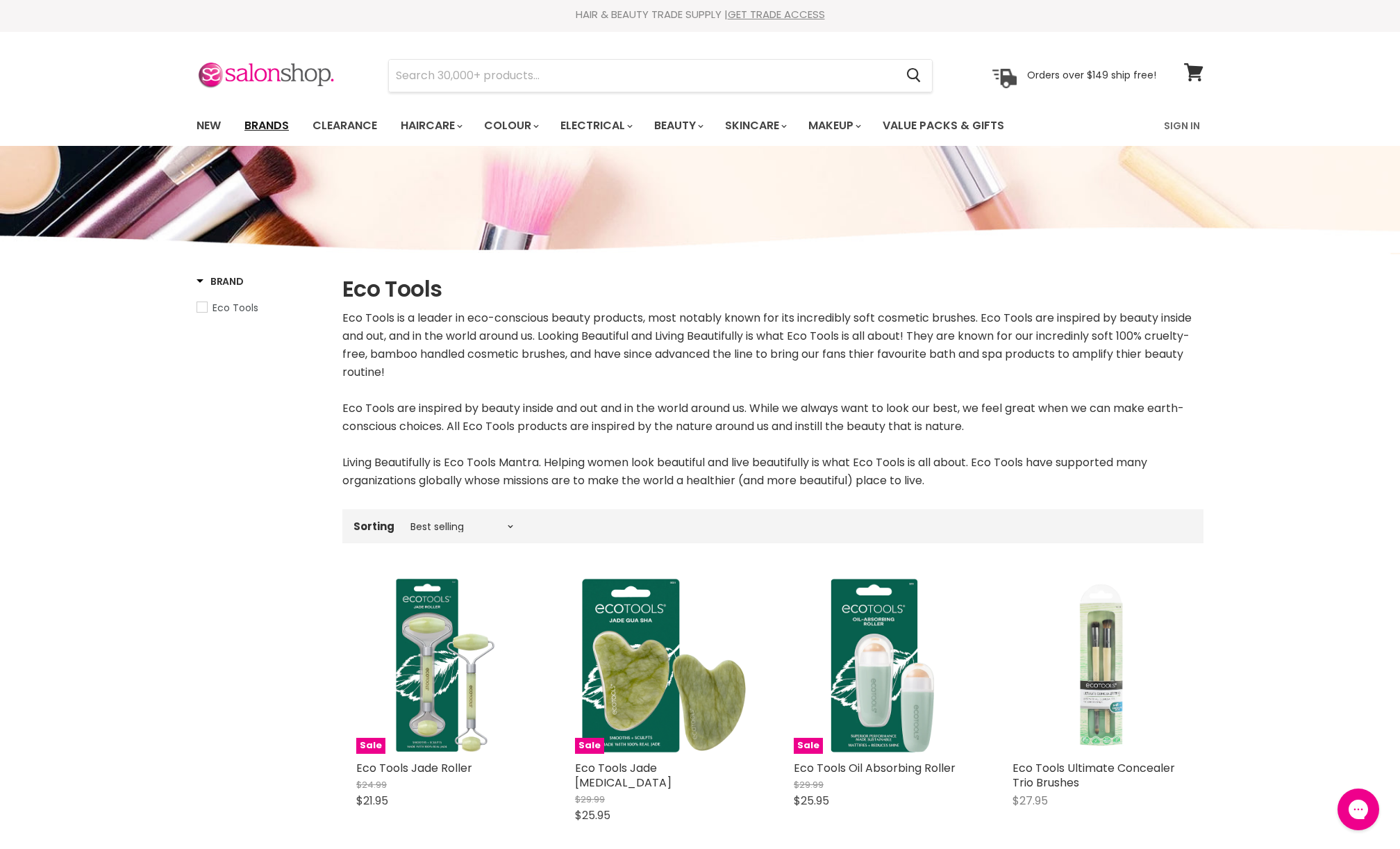
click at [275, 120] on link "Brands" at bounding box center [266, 126] width 65 height 29
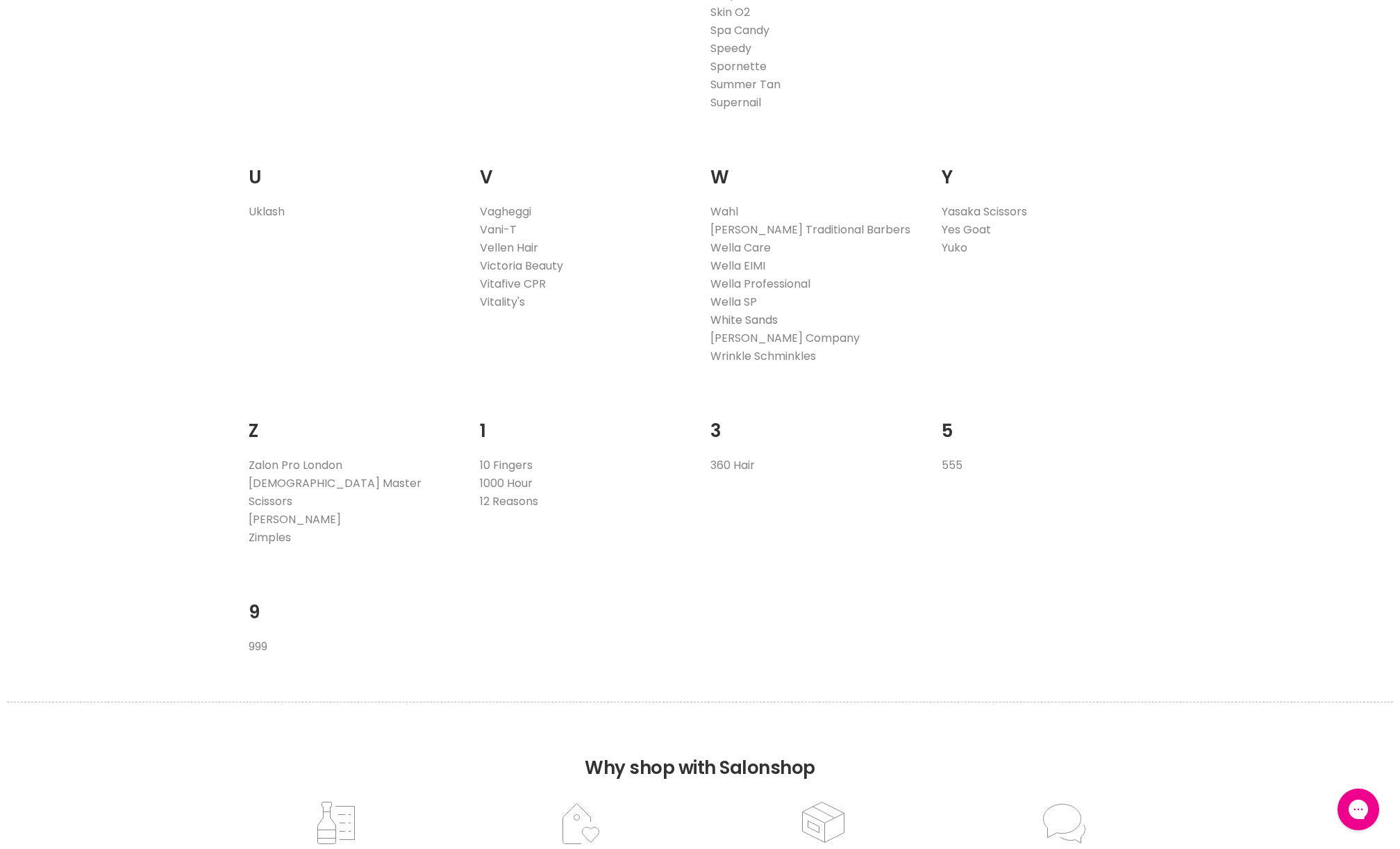
scroll to position [2668, 0]
click at [751, 263] on link "Wella EIMI" at bounding box center [737, 262] width 55 height 16
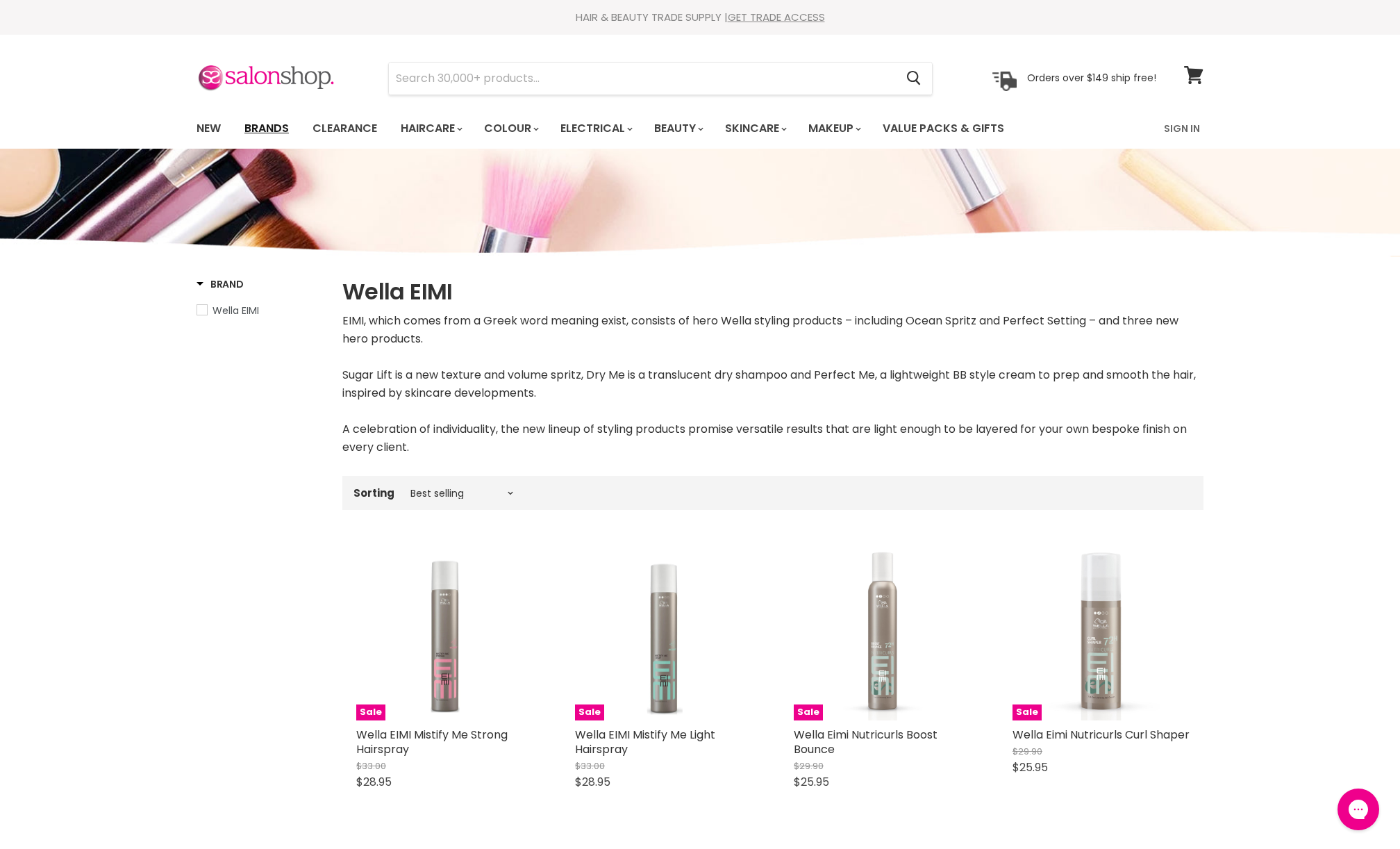
click at [277, 126] on link "Brands" at bounding box center [266, 129] width 65 height 29
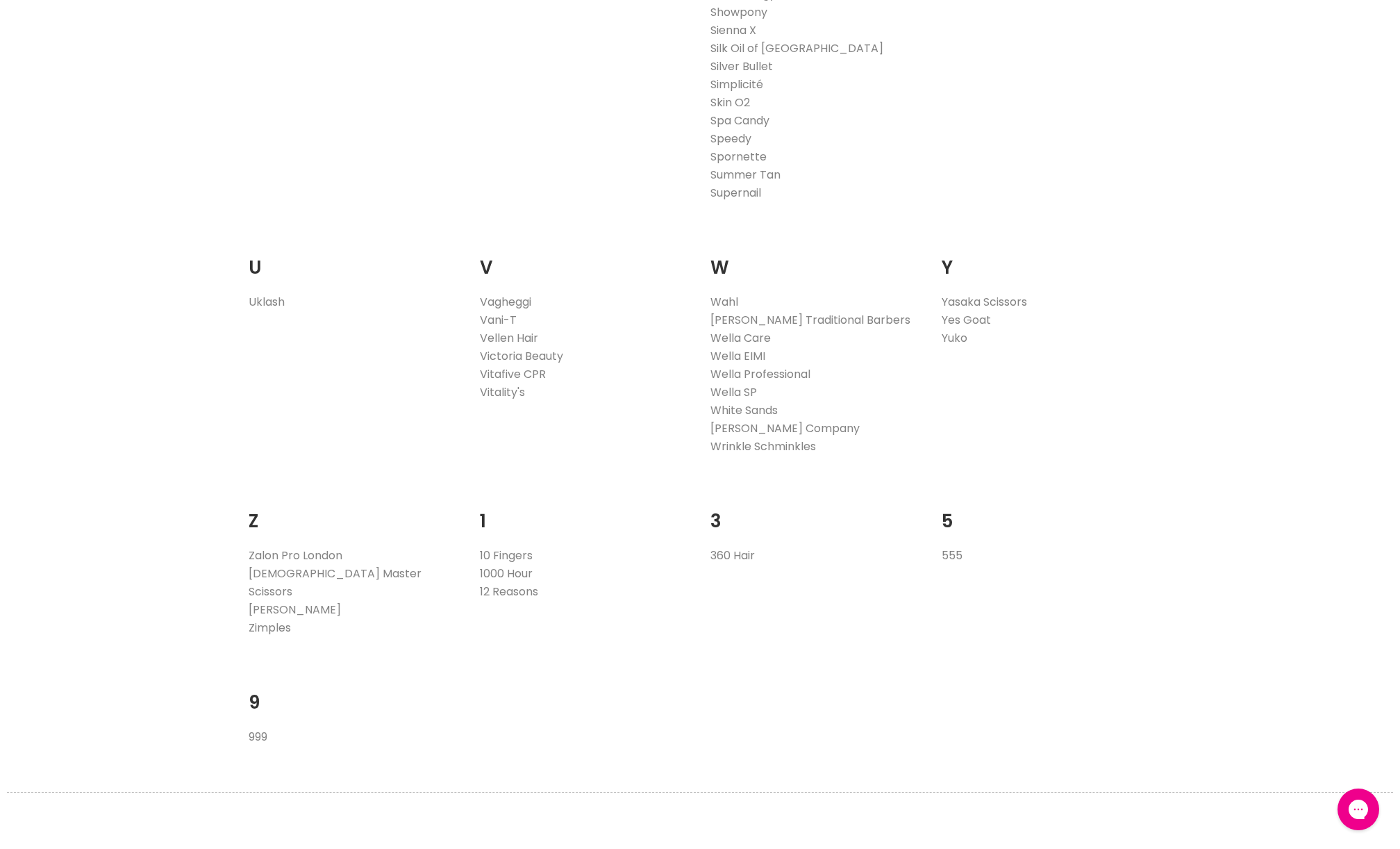
scroll to position [2576, 0]
click at [755, 337] on link "Wella Care" at bounding box center [740, 335] width 60 height 16
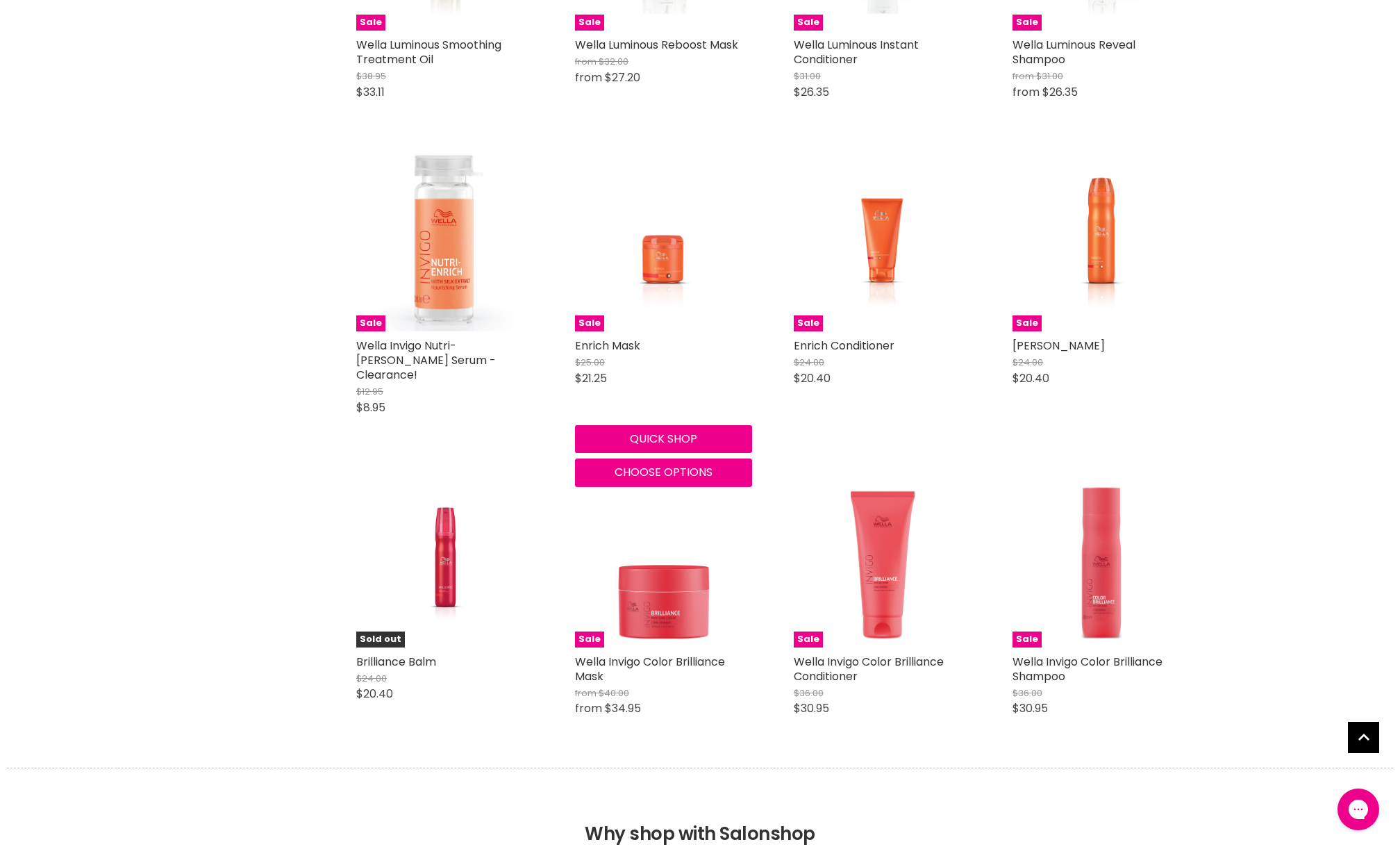
scroll to position [2173, 0]
